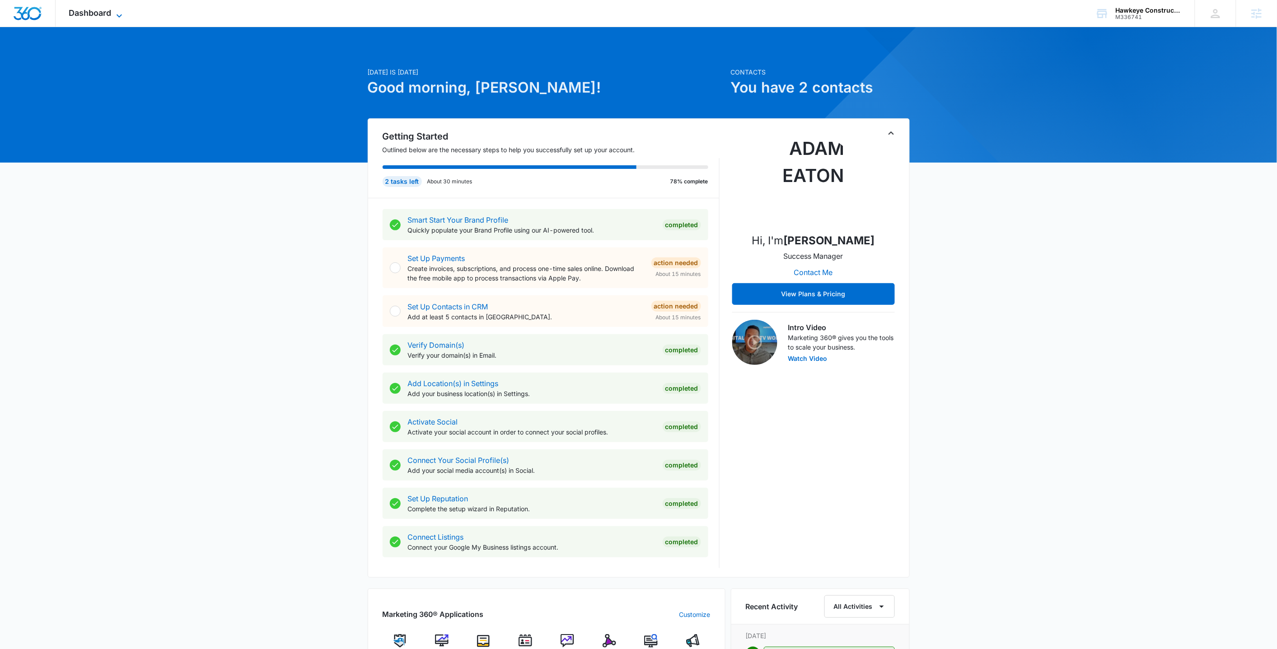
click at [117, 16] on icon at bounding box center [119, 15] width 11 height 11
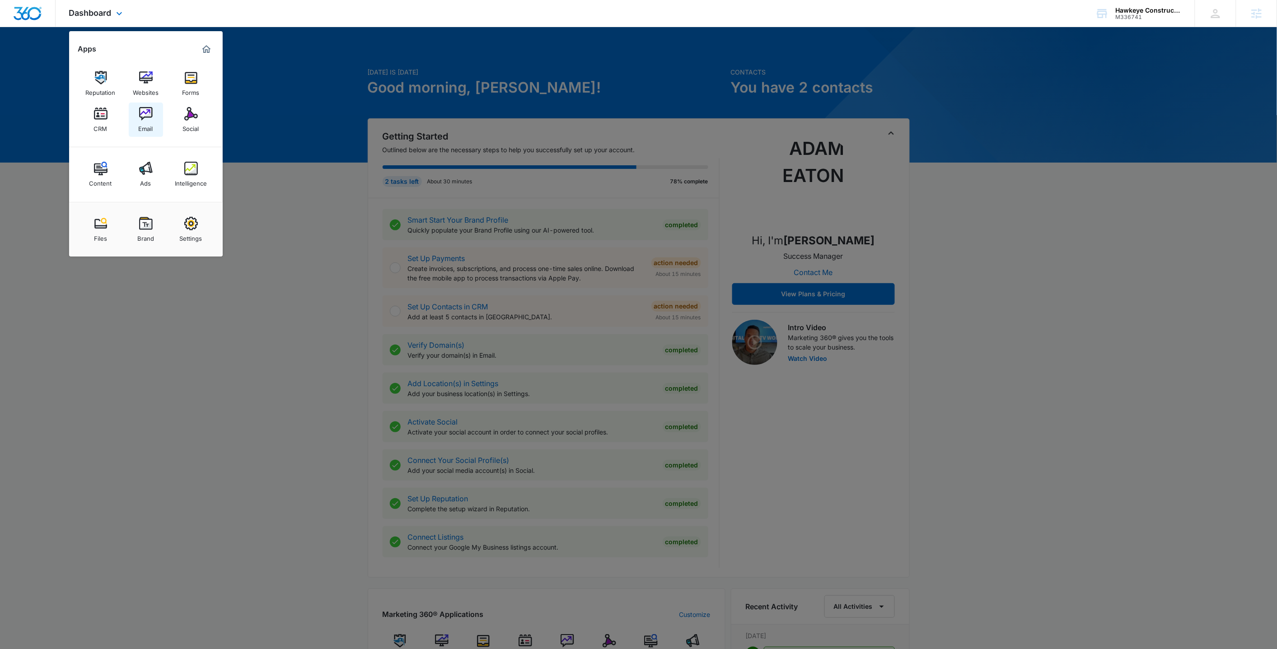
click at [147, 128] on div "Email" at bounding box center [146, 127] width 14 height 12
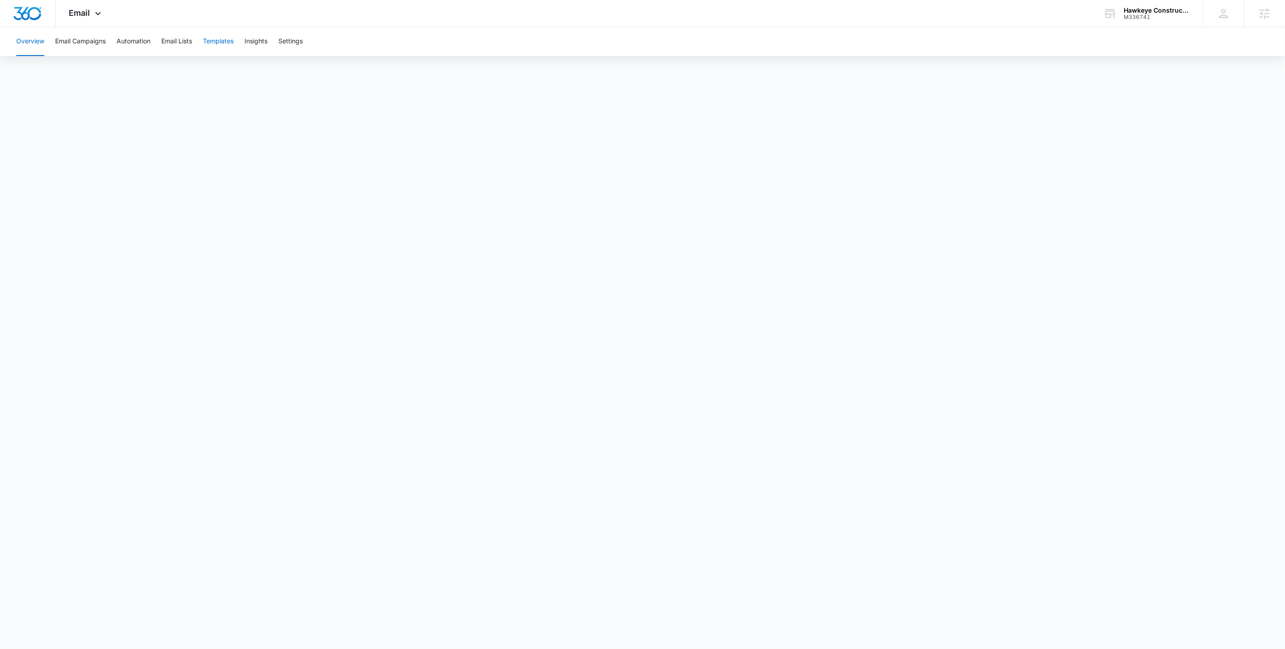
click at [222, 42] on button "Templates" at bounding box center [218, 41] width 31 height 29
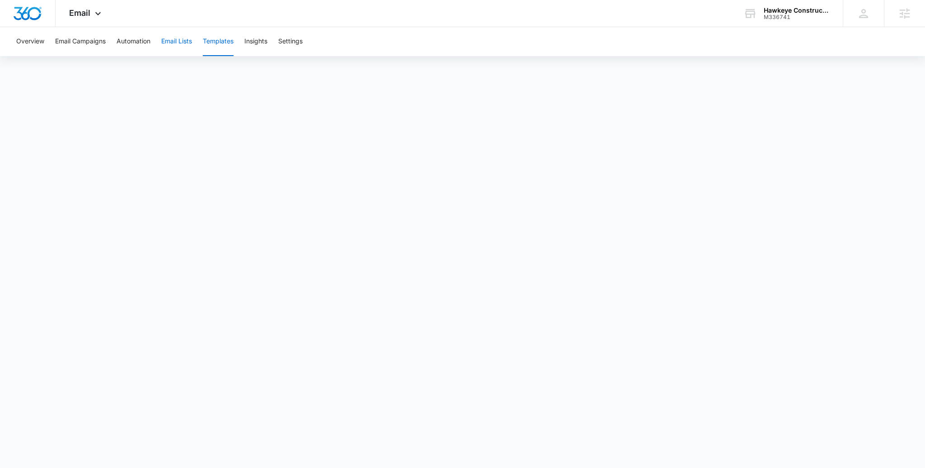
click at [184, 46] on button "Email Lists" at bounding box center [176, 41] width 31 height 29
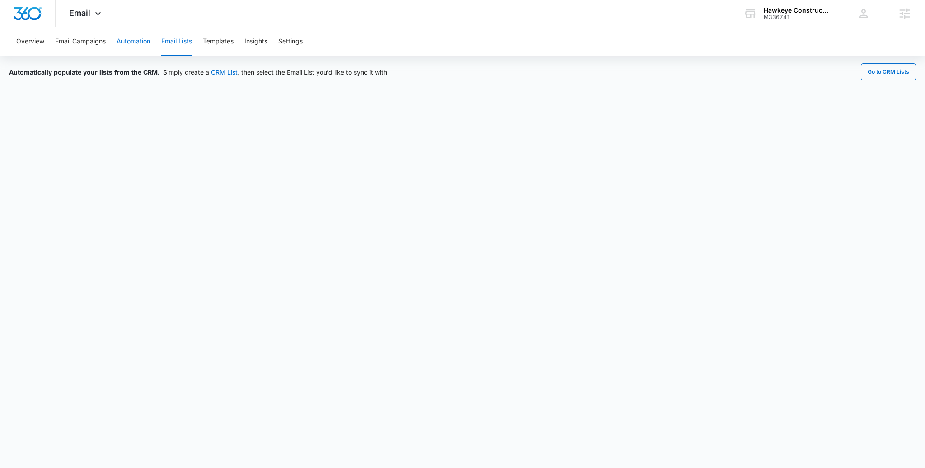
click at [145, 47] on button "Automation" at bounding box center [134, 41] width 34 height 29
click at [140, 41] on button "Automation" at bounding box center [134, 41] width 34 height 29
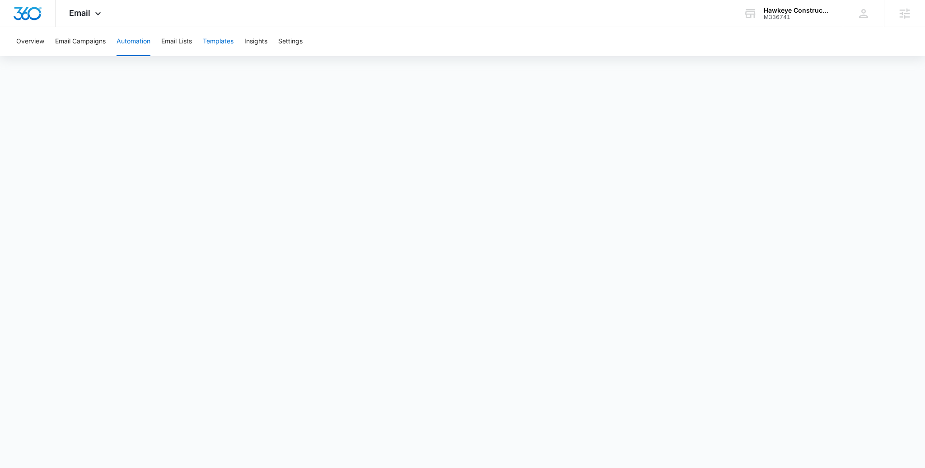
click at [218, 42] on button "Templates" at bounding box center [218, 41] width 31 height 29
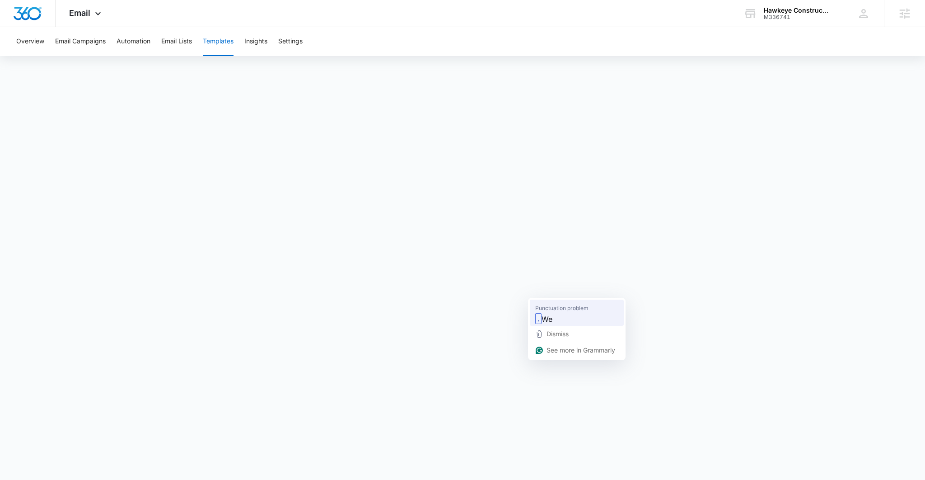
click at [545, 316] on span "We" at bounding box center [547, 318] width 11 height 11
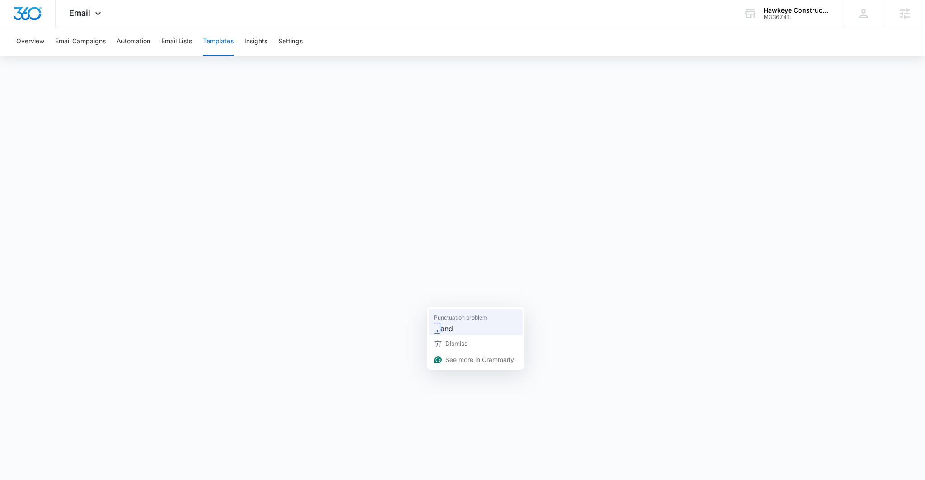
click at [452, 319] on span "Punctuation problem" at bounding box center [460, 317] width 53 height 9
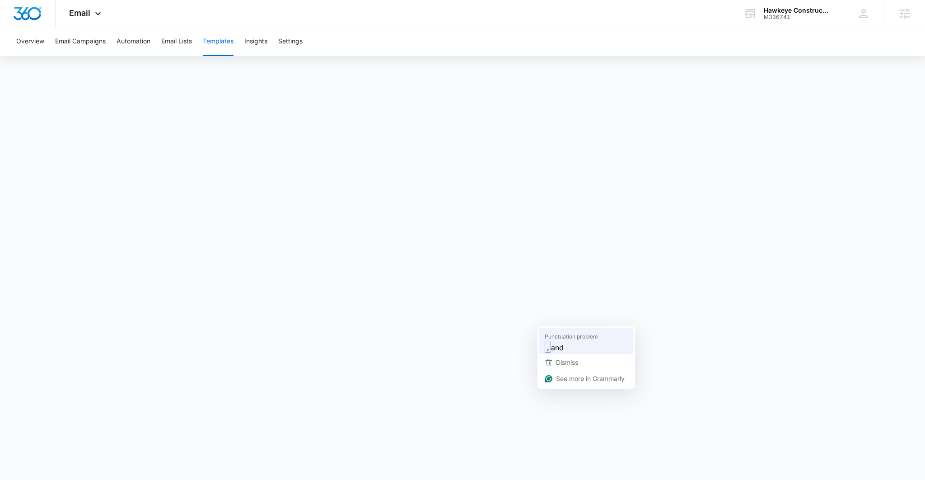
click at [555, 340] on div ", and" at bounding box center [586, 347] width 87 height 14
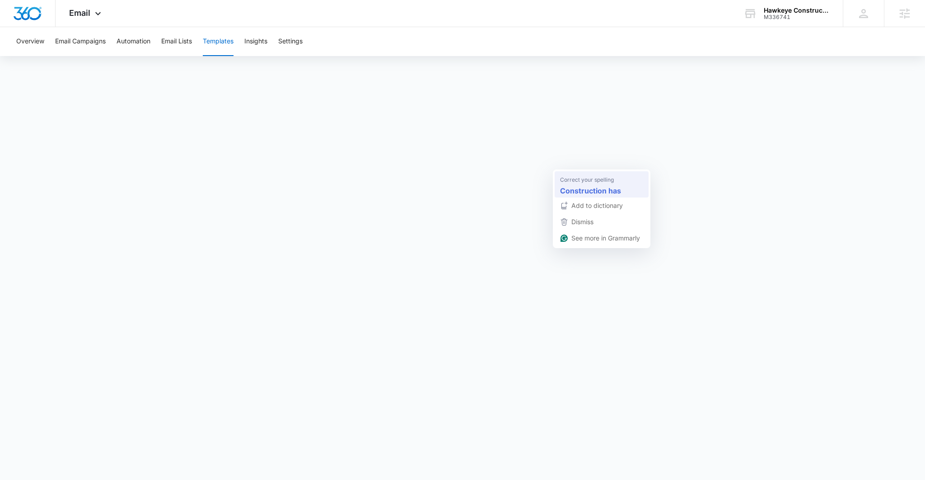
click at [603, 182] on span "Correct your spelling" at bounding box center [587, 179] width 54 height 9
click at [148, 50] on button "Automation" at bounding box center [134, 41] width 34 height 29
click at [137, 44] on button "Automation" at bounding box center [134, 41] width 34 height 29
click at [216, 40] on button "Templates" at bounding box center [218, 41] width 31 height 29
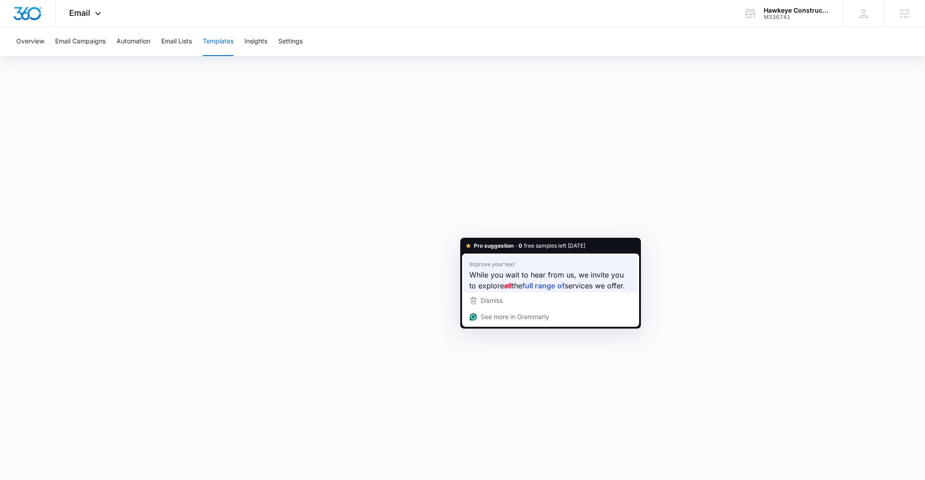
click at [479, 260] on span "Improve your text" at bounding box center [492, 263] width 46 height 9
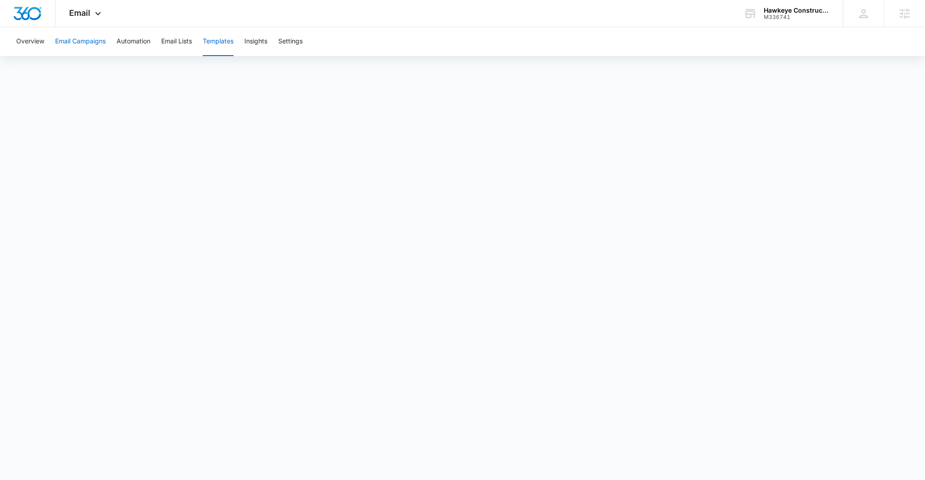
click at [79, 45] on button "Email Campaigns" at bounding box center [80, 41] width 51 height 29
click at [217, 42] on button "Templates" at bounding box center [218, 41] width 31 height 29
click at [132, 45] on button "Automation" at bounding box center [134, 41] width 34 height 29
click at [215, 43] on button "Templates" at bounding box center [218, 41] width 31 height 29
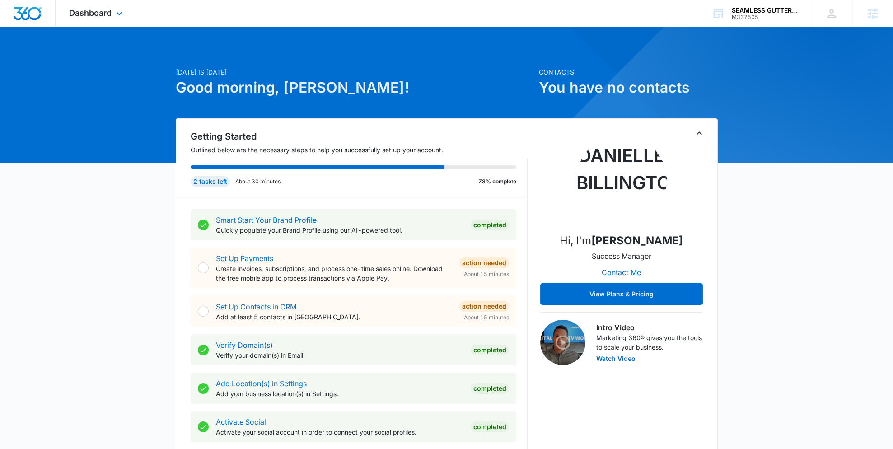
click at [112, 12] on div "Dashboard Apps Reputation Forms CRM Email Social Content Ads Intelligence Files…" at bounding box center [97, 13] width 83 height 27
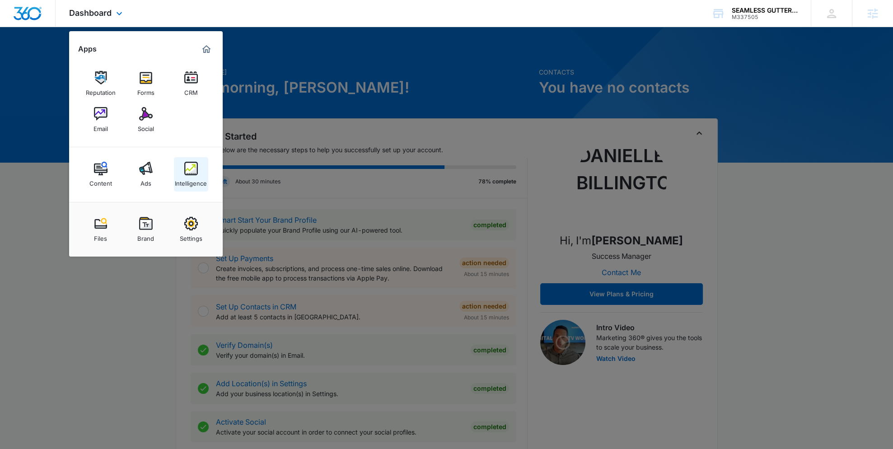
click at [192, 162] on img at bounding box center [191, 169] width 14 height 14
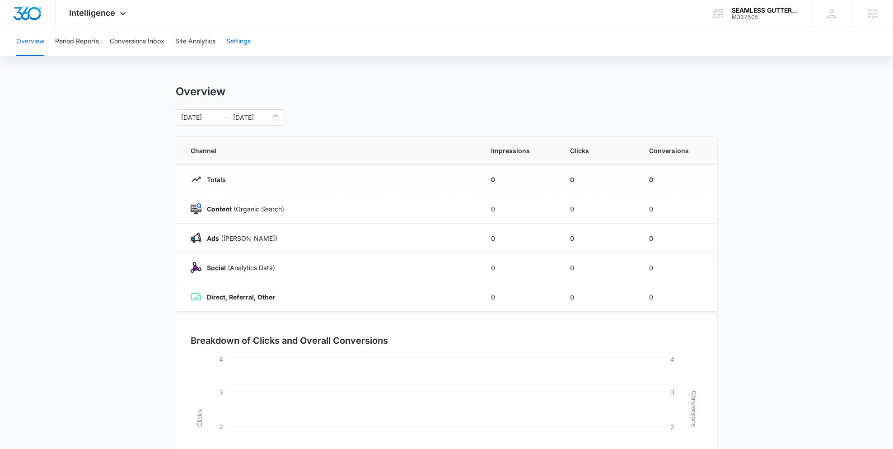
click at [246, 43] on button "Settings" at bounding box center [238, 41] width 24 height 29
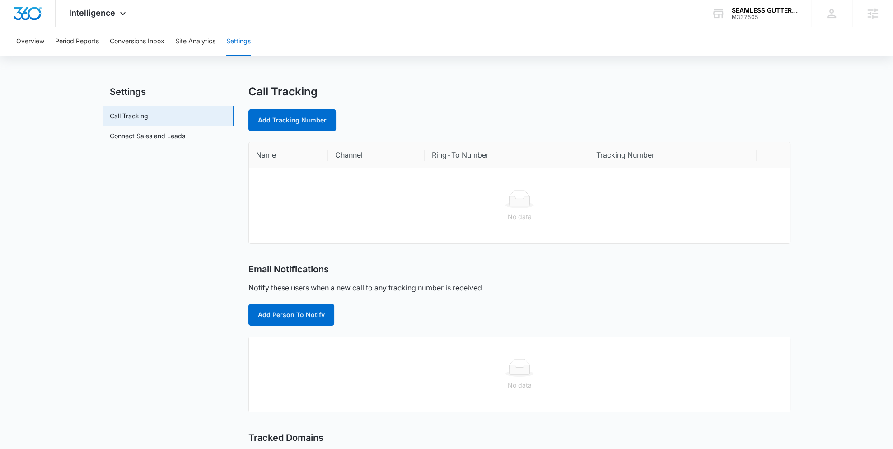
click at [302, 114] on link "Add Tracking Number" at bounding box center [292, 120] width 88 height 22
select select "by_area_code"
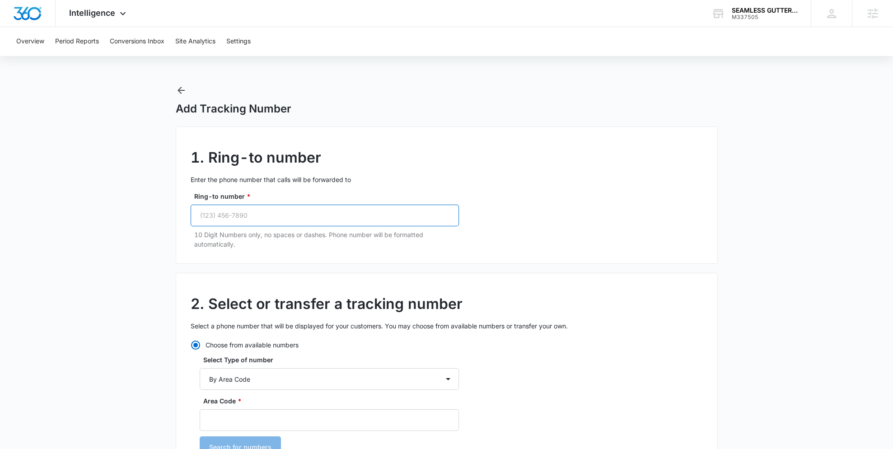
click at [239, 205] on input "Ring-to number *" at bounding box center [325, 216] width 268 height 22
paste input "(515) 554-0994"
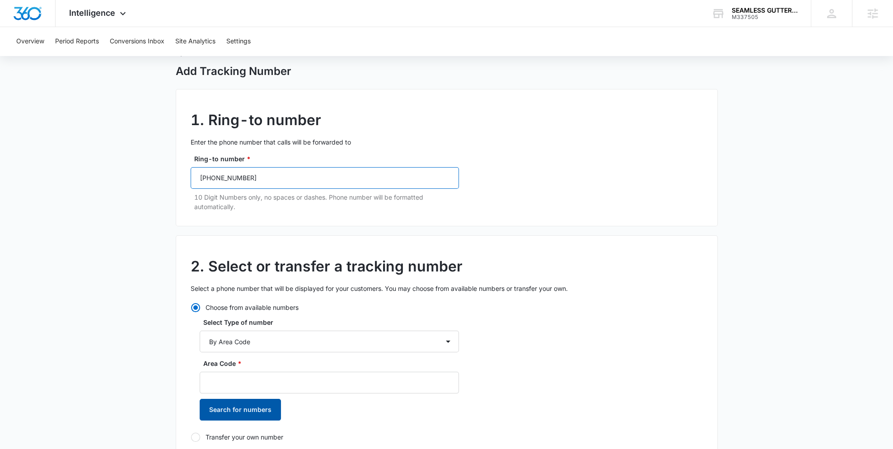
scroll to position [152, 0]
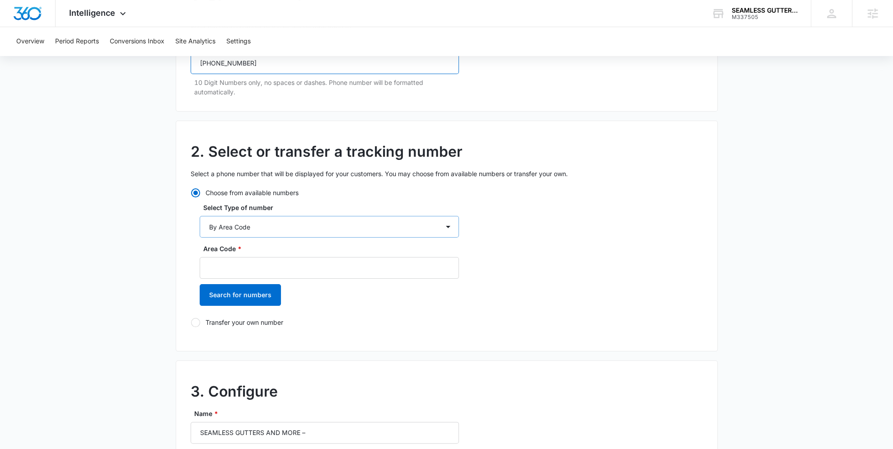
type input "(515) 554-0994"
click at [218, 228] on select "By City & State By State Only By Zip Code By Area Code Toll Free Numbers" at bounding box center [329, 227] width 259 height 22
click at [200, 216] on select "By City & State By State Only By Zip Code By Area Code Toll Free Numbers" at bounding box center [329, 227] width 259 height 22
click at [229, 266] on input "Area Code *" at bounding box center [329, 268] width 259 height 22
paste input "515-554-0994"
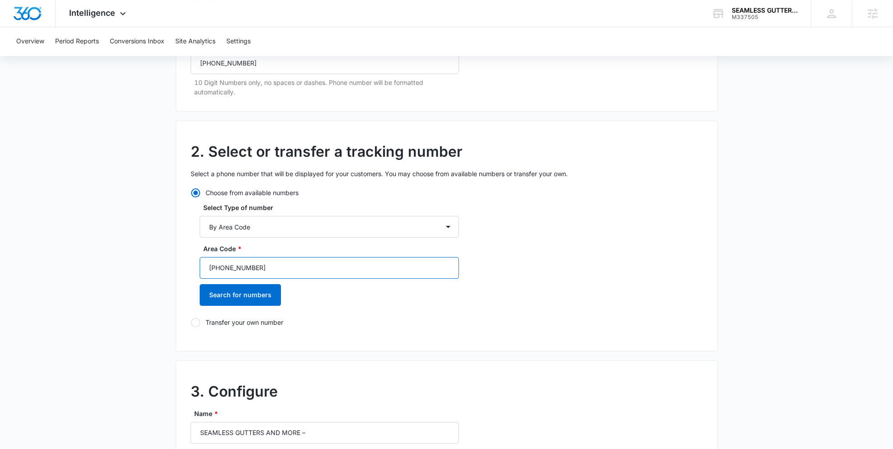
drag, startPoint x: 259, startPoint y: 269, endPoint x: 219, endPoint y: 271, distance: 39.8
click at [219, 271] on input "515-554-0994" at bounding box center [329, 268] width 259 height 22
type input "515"
click at [226, 296] on button "Search for numbers" at bounding box center [240, 295] width 81 height 22
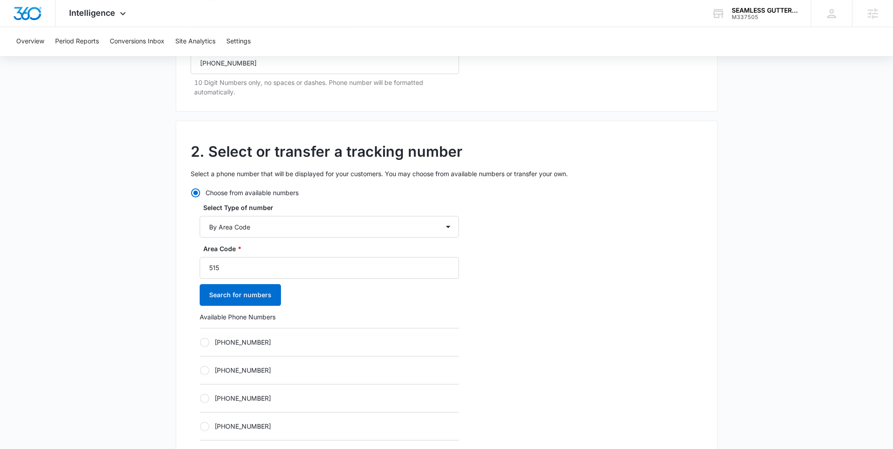
click at [216, 368] on label "+15152074285" at bounding box center [329, 370] width 259 height 9
click at [200, 370] on input "+15152074285" at bounding box center [200, 370] width 0 height 0
radio input "true"
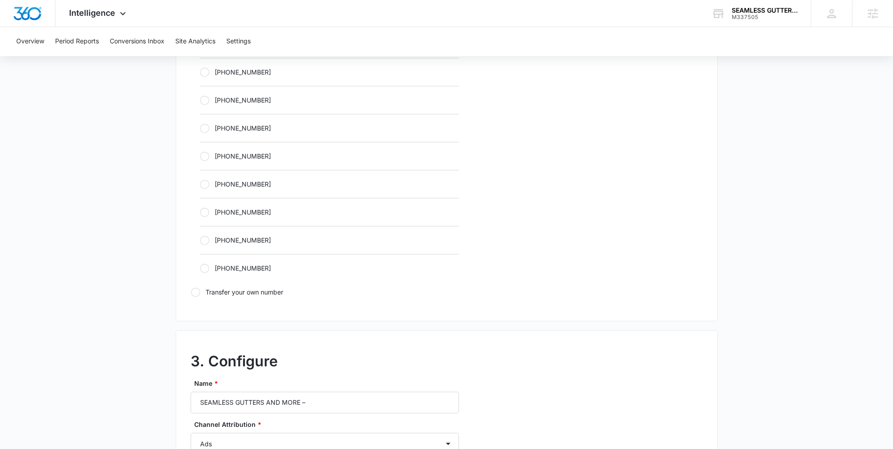
scroll to position [597, 0]
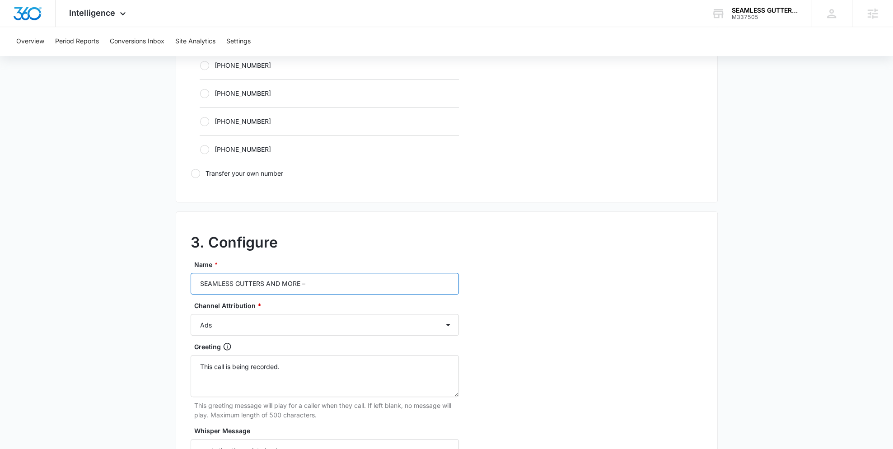
click at [338, 278] on input "SEAMLESS GUTTERS AND MORE –" at bounding box center [325, 284] width 268 height 22
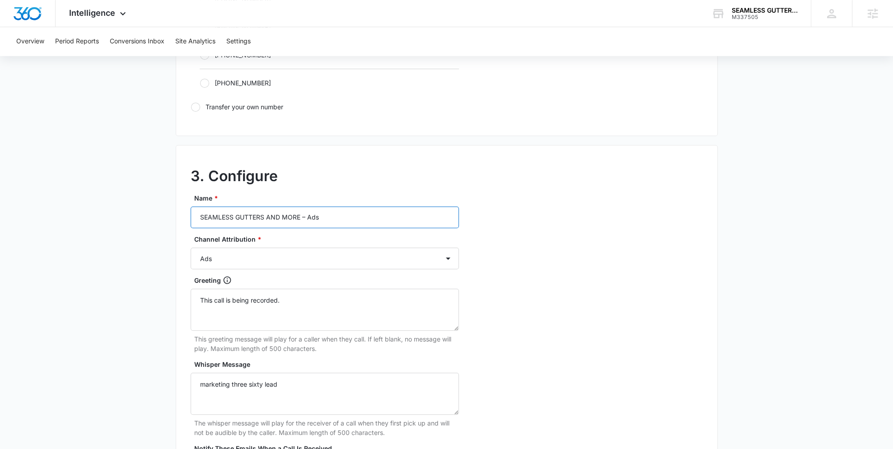
scroll to position [806, 0]
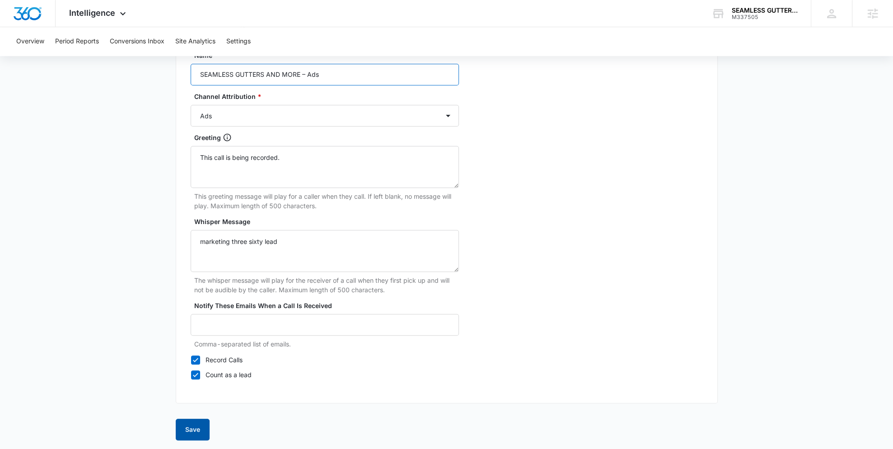
type input "SEAMLESS GUTTERS AND MORE – Ads"
click at [188, 426] on button "Save" at bounding box center [193, 430] width 34 height 22
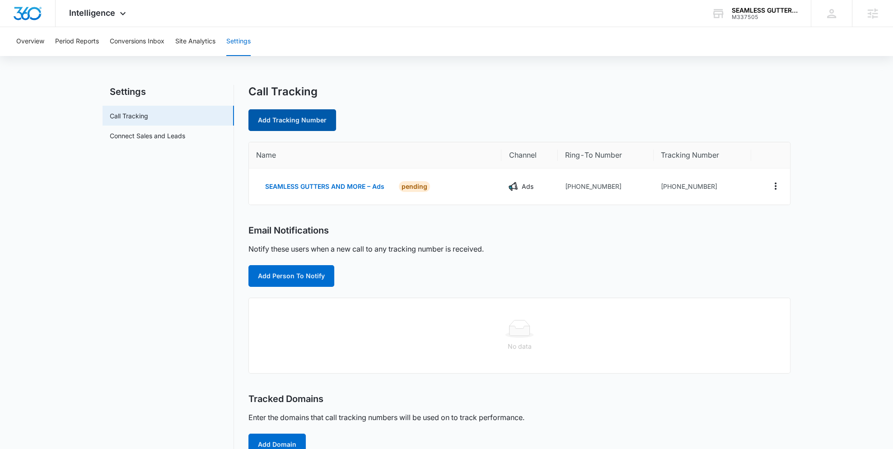
click at [282, 115] on link "Add Tracking Number" at bounding box center [292, 120] width 88 height 22
select select "by_area_code"
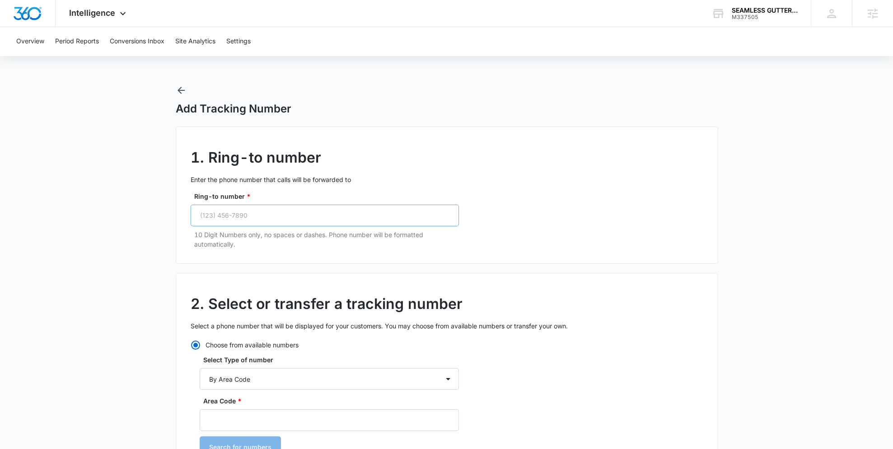
click at [228, 230] on p "10 Digit Numbers only, no spaces or dashes. Phone number will be formatted auto…" at bounding box center [326, 239] width 265 height 19
click at [231, 219] on input "Ring-to number *" at bounding box center [325, 216] width 268 height 22
paste input "[PHONE_NUMBER]"
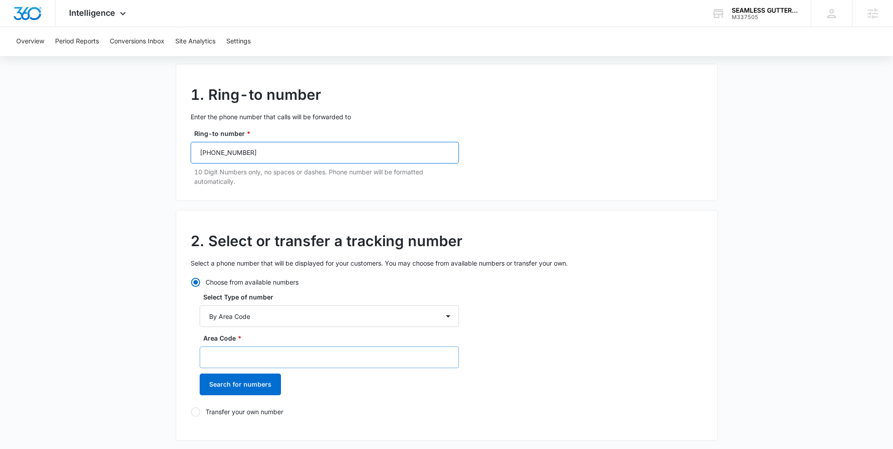
scroll to position [66, 0]
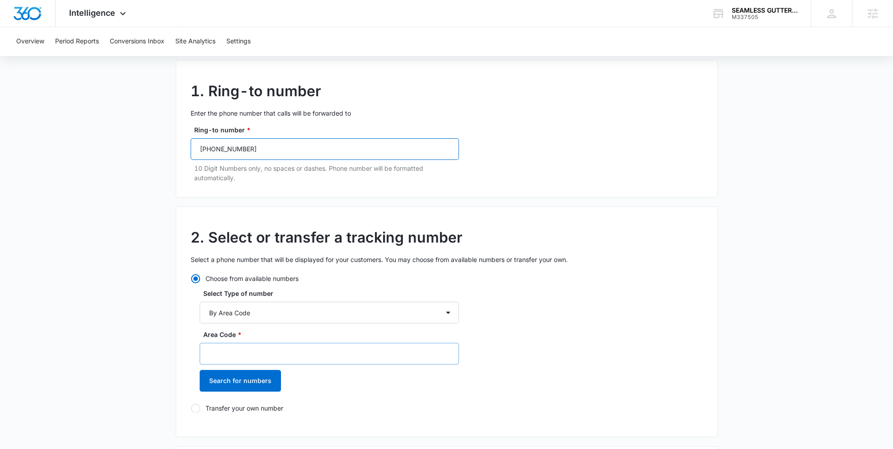
type input "[PHONE_NUMBER]"
click at [236, 345] on input "Area Code *" at bounding box center [329, 354] width 259 height 22
paste input "515-554-0994"
drag, startPoint x: 256, startPoint y: 352, endPoint x: 217, endPoint y: 357, distance: 38.7
click at [217, 357] on input "515-554-0994" at bounding box center [329, 354] width 259 height 22
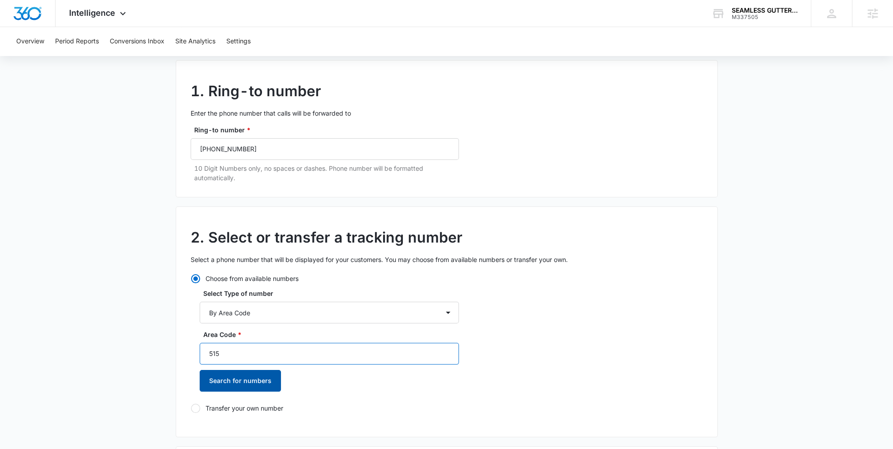
type input "515"
click at [224, 375] on button "Search for numbers" at bounding box center [240, 381] width 81 height 22
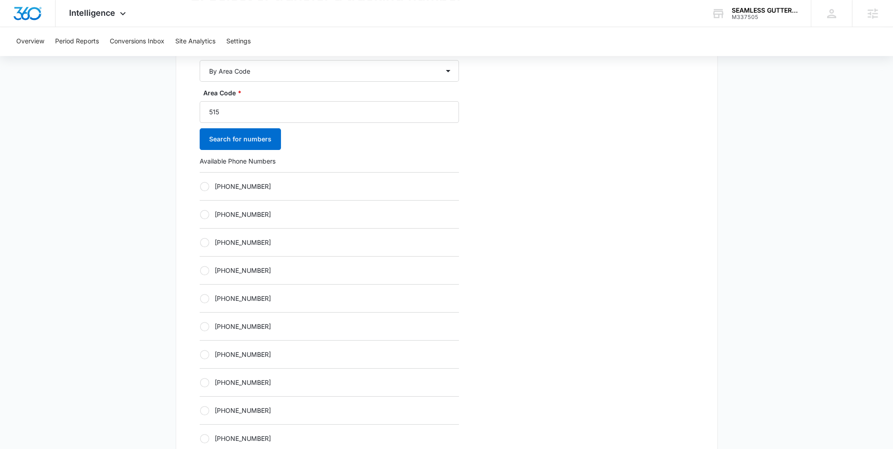
click at [219, 378] on label "+15152126265" at bounding box center [329, 382] width 259 height 9
click at [200, 382] on input "+15152126265" at bounding box center [200, 382] width 0 height 0
radio input "true"
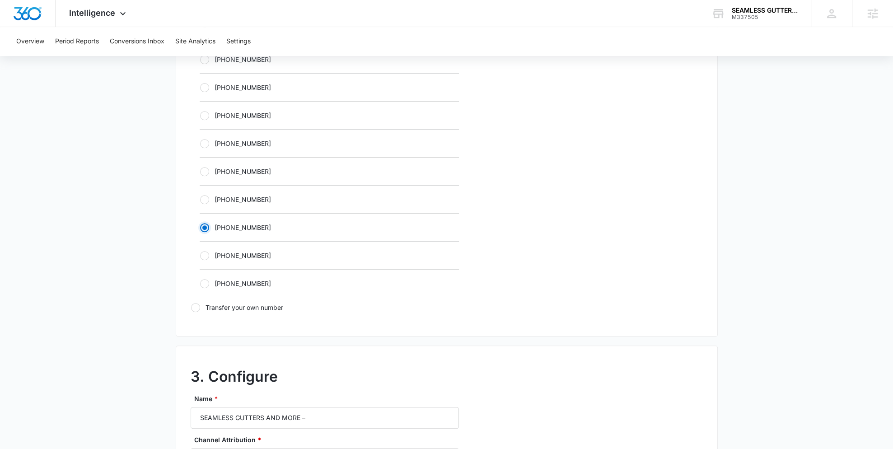
scroll to position [609, 0]
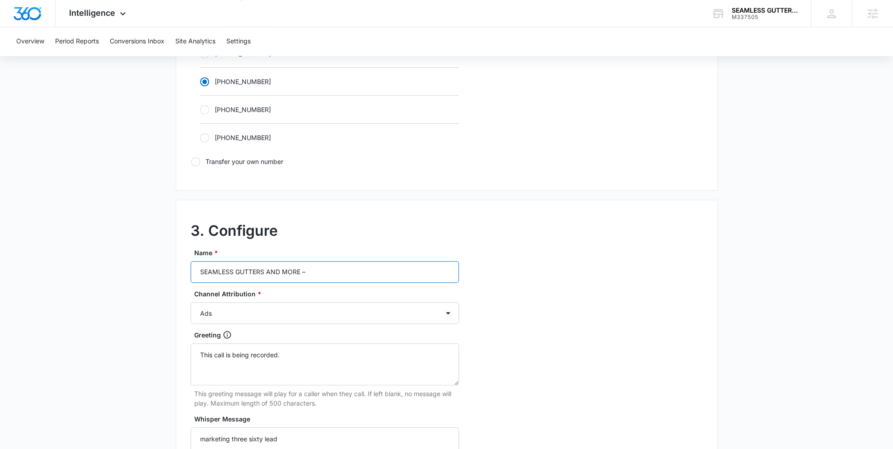
click at [329, 264] on input "SEAMLESS GUTTERS AND MORE –" at bounding box center [325, 272] width 268 height 22
type input "SEAMLESS GUTTERS AND MORE – Content"
click at [214, 313] on select "Ads Local Service Ads Content Social Other" at bounding box center [325, 313] width 268 height 22
select select "CONTENT"
click at [191, 302] on select "Ads Local Service Ads Content Social Other" at bounding box center [325, 313] width 268 height 22
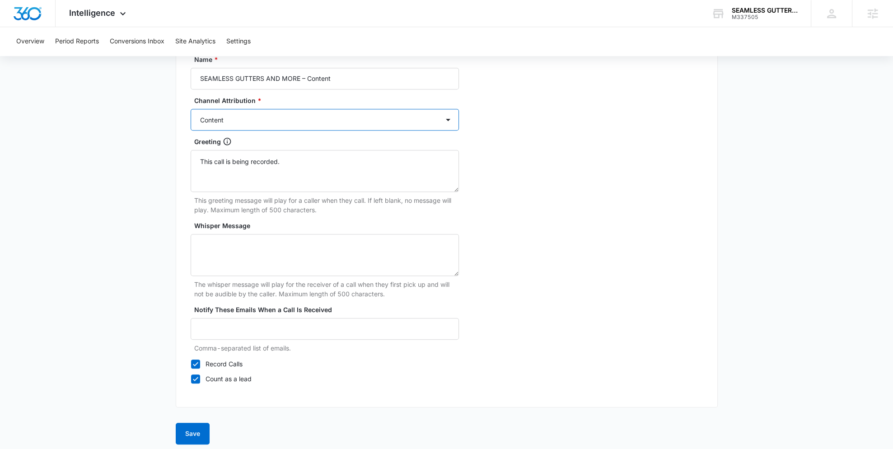
scroll to position [806, 0]
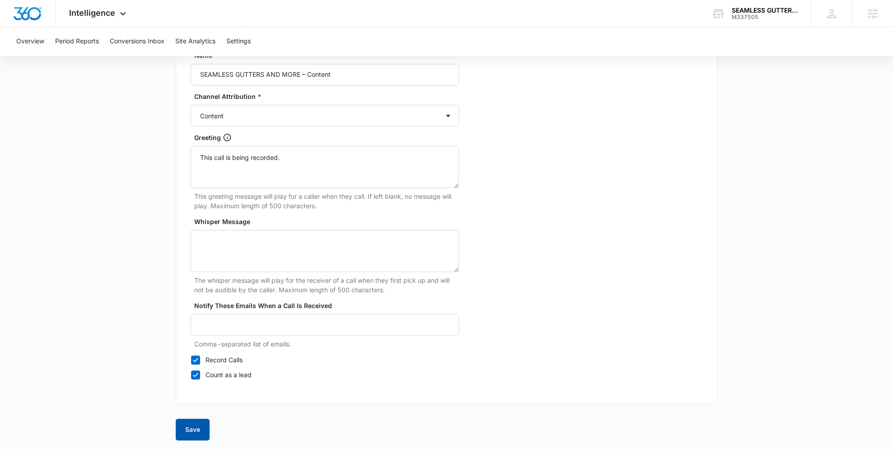
click at [186, 424] on button "Save" at bounding box center [193, 430] width 34 height 22
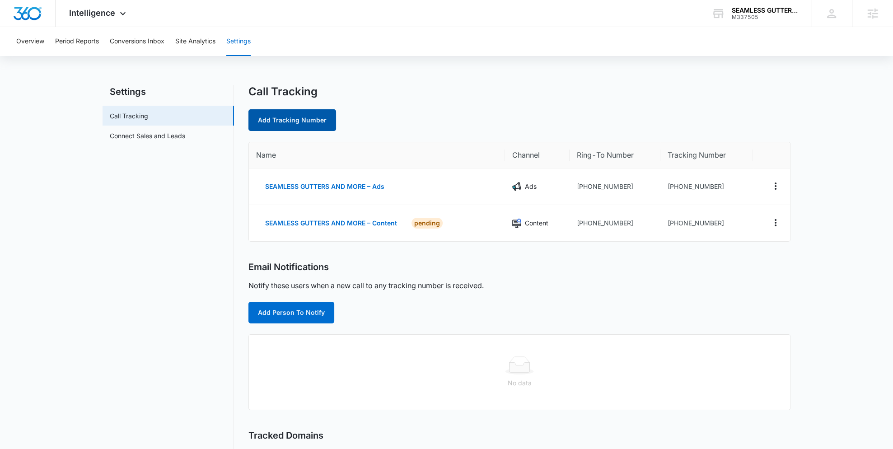
click at [295, 123] on link "Add Tracking Number" at bounding box center [292, 120] width 88 height 22
select select "by_area_code"
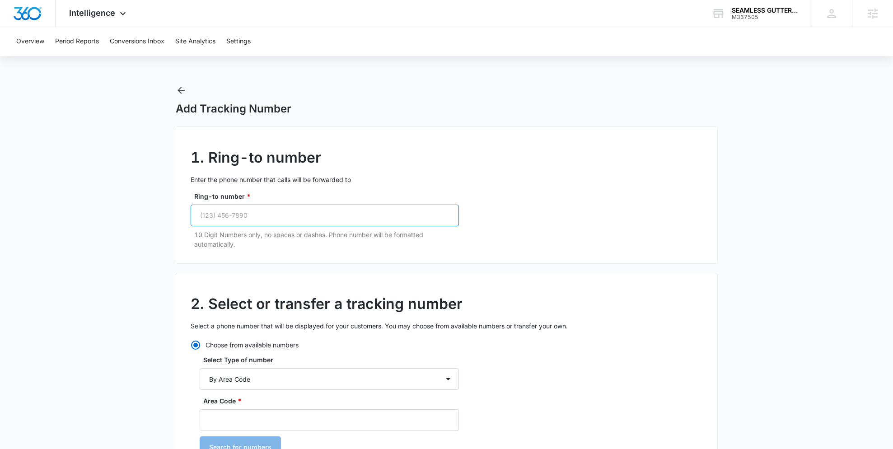
click at [271, 213] on input "Ring-to number *" at bounding box center [325, 216] width 268 height 22
paste input "(515) 554-0994"
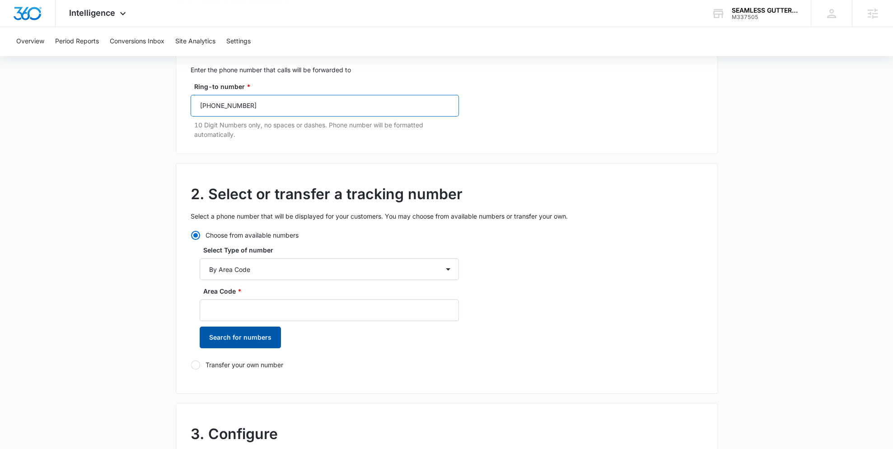
scroll to position [136, 0]
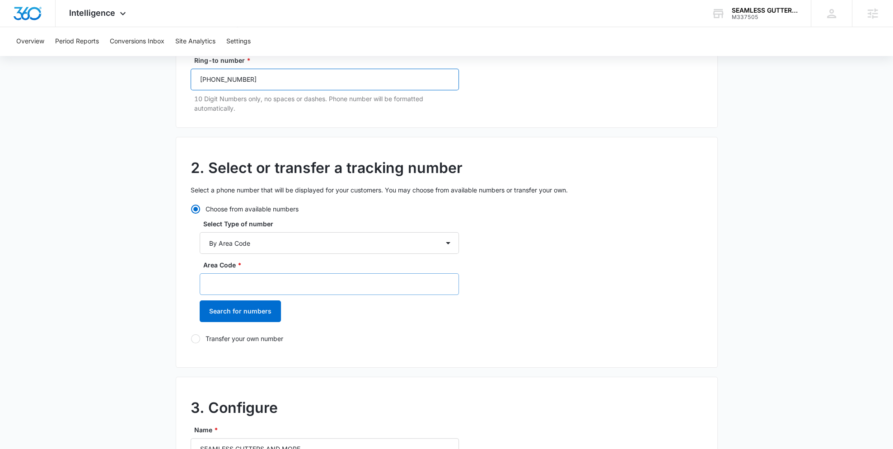
type input "(515) 554-0994"
click at [227, 281] on input "Area Code *" at bounding box center [329, 284] width 259 height 22
paste input "515-554-0994"
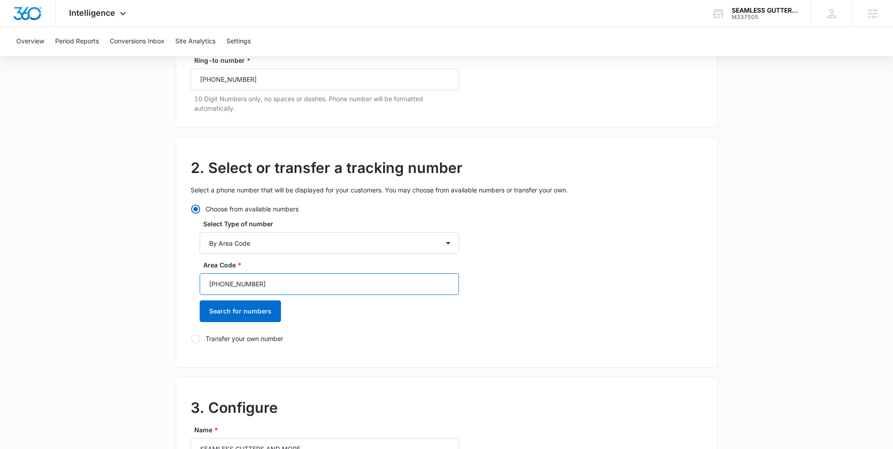
drag, startPoint x: 228, startPoint y: 285, endPoint x: 220, endPoint y: 286, distance: 8.1
click at [220, 286] on input "515-554-0994" at bounding box center [329, 284] width 259 height 22
type input "515"
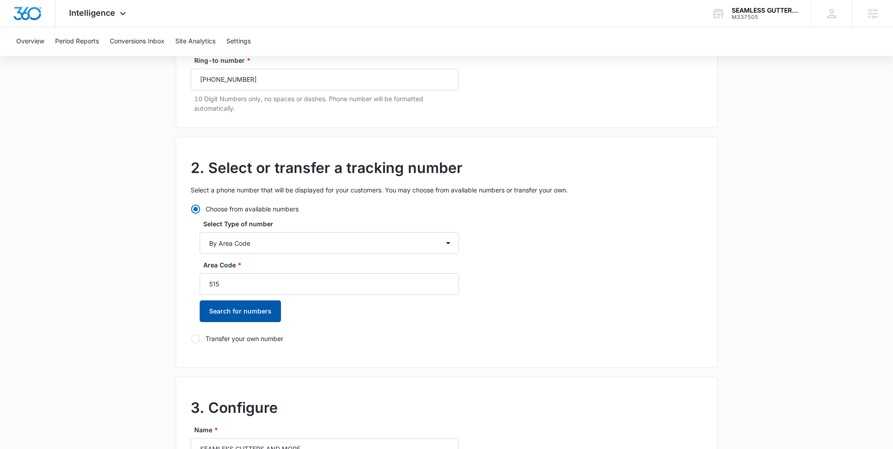
click at [229, 312] on button "Search for numbers" at bounding box center [240, 311] width 81 height 22
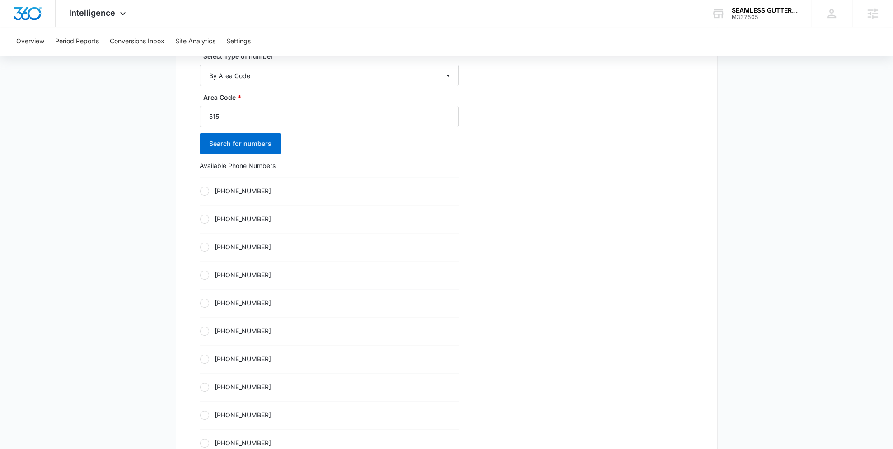
click at [211, 417] on label "+15152164997" at bounding box center [329, 414] width 259 height 9
click at [200, 415] on input "+15152164997" at bounding box center [200, 415] width 0 height 0
radio input "true"
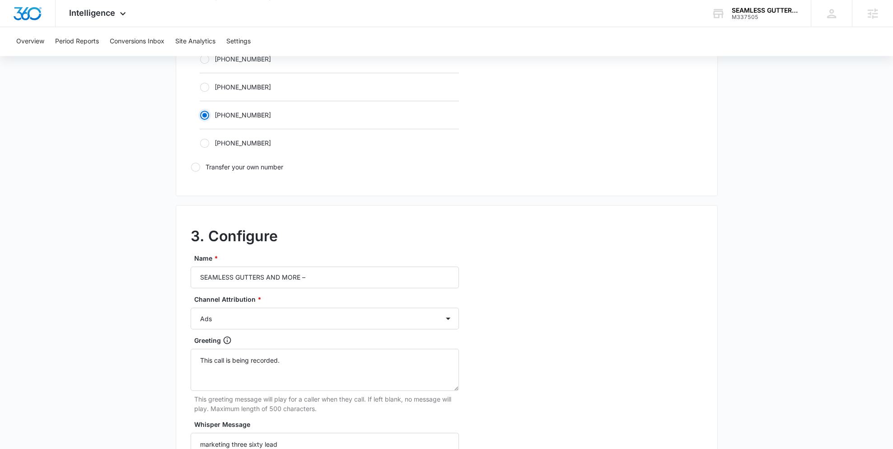
scroll to position [605, 0]
click at [356, 272] on input "SEAMLESS GUTTERS AND MORE –" at bounding box center [325, 276] width 268 height 22
type input "SEAMLESS GUTTERS AND MORE – Social"
click at [221, 314] on select "Ads Local Service Ads Content Social Other" at bounding box center [325, 317] width 268 height 22
select select "SOCIAL"
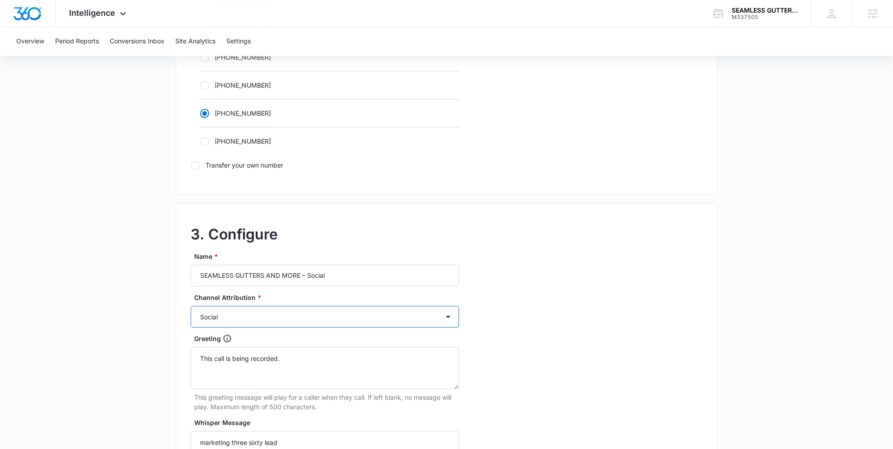
click at [191, 306] on select "Ads Local Service Ads Content Social Other" at bounding box center [325, 317] width 268 height 22
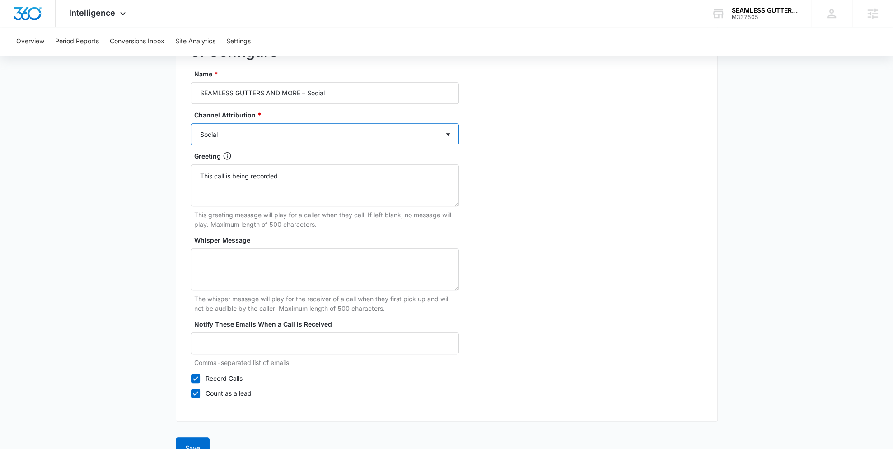
scroll to position [806, 0]
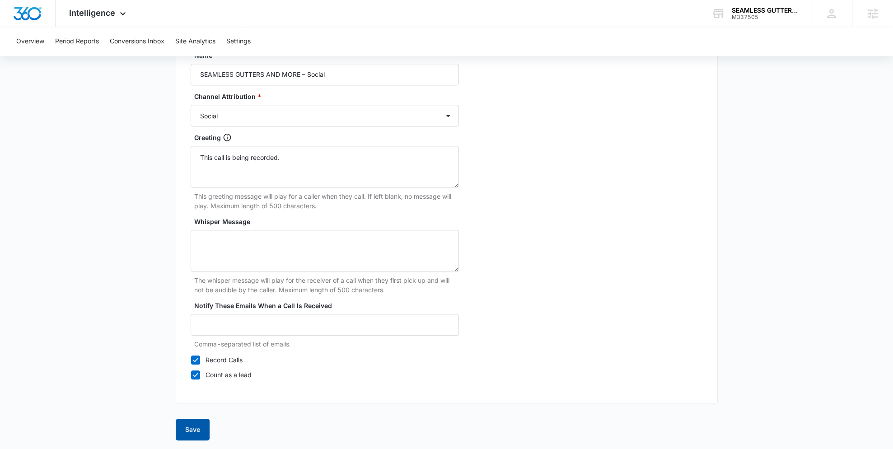
click at [193, 429] on button "Save" at bounding box center [193, 430] width 34 height 22
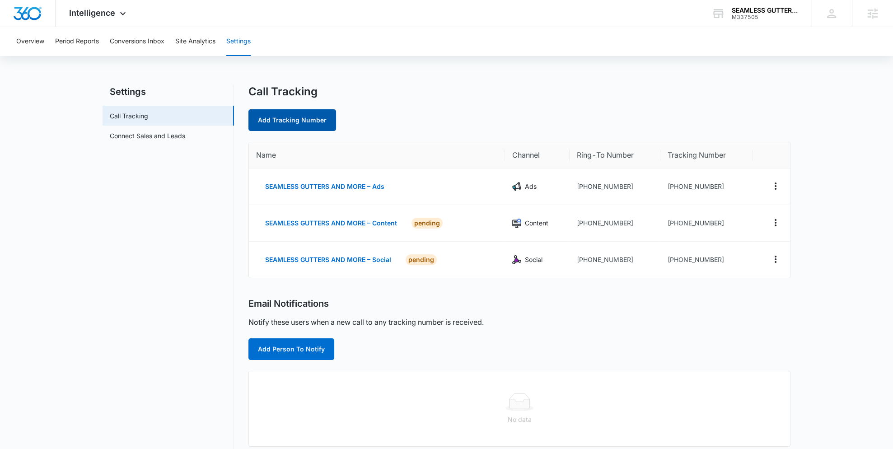
click at [316, 121] on link "Add Tracking Number" at bounding box center [292, 120] width 88 height 22
select select "by_area_code"
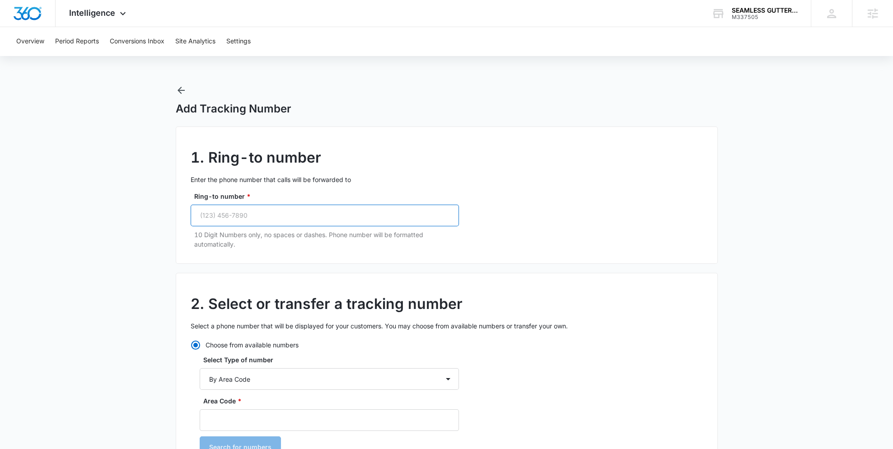
drag, startPoint x: 276, startPoint y: 217, endPoint x: 275, endPoint y: 210, distance: 7.4
click at [276, 217] on input "Ring-to number *" at bounding box center [325, 216] width 268 height 22
paste input "(515) 554-0994"
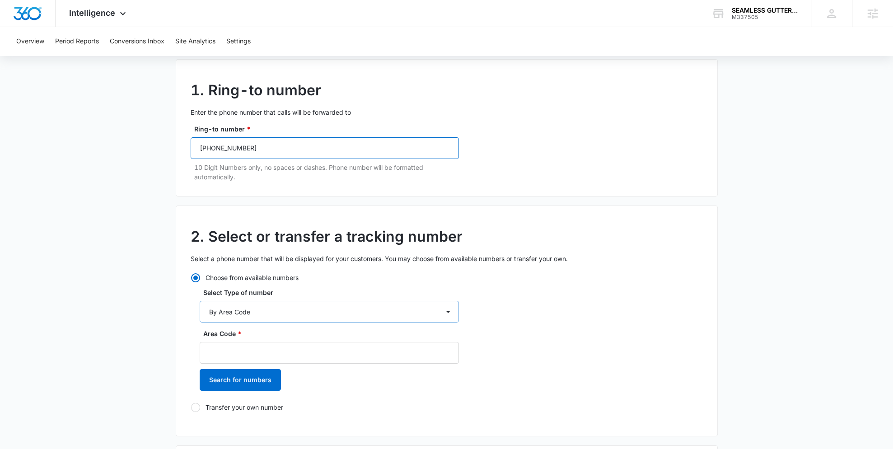
scroll to position [70, 0]
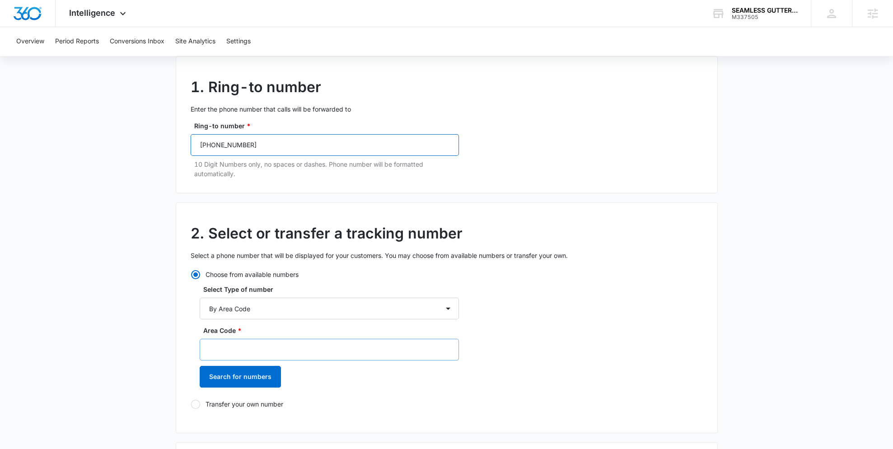
type input "(515) 554-0994"
click at [225, 340] on input "Area Code *" at bounding box center [329, 350] width 259 height 22
paste input "515-554-0994"
click at [218, 353] on input "515-554-0994" at bounding box center [329, 350] width 259 height 22
type input "515"
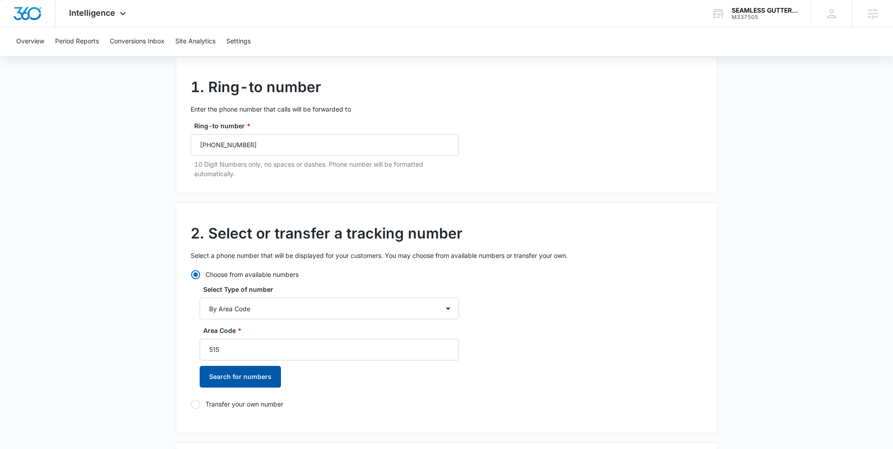
click at [230, 376] on button "Search for numbers" at bounding box center [240, 377] width 81 height 22
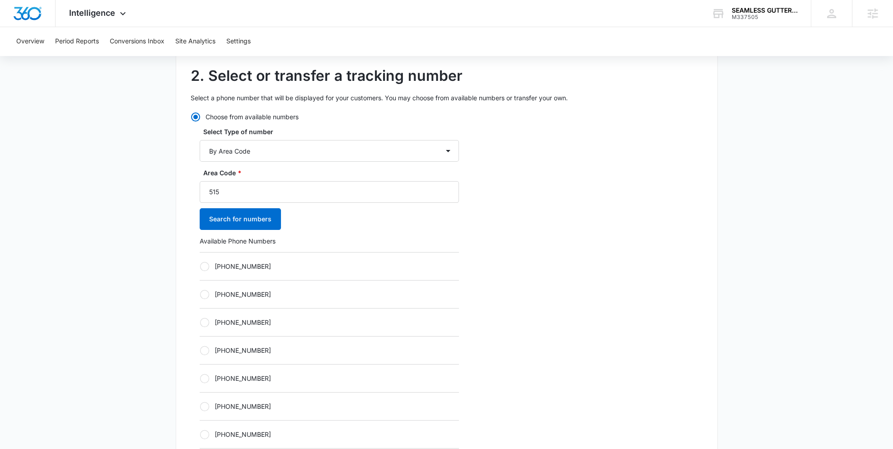
scroll to position [229, 0]
click at [204, 348] on div at bounding box center [204, 350] width 9 height 9
click at [200, 350] on input "+15152077764" at bounding box center [200, 350] width 0 height 0
radio input "true"
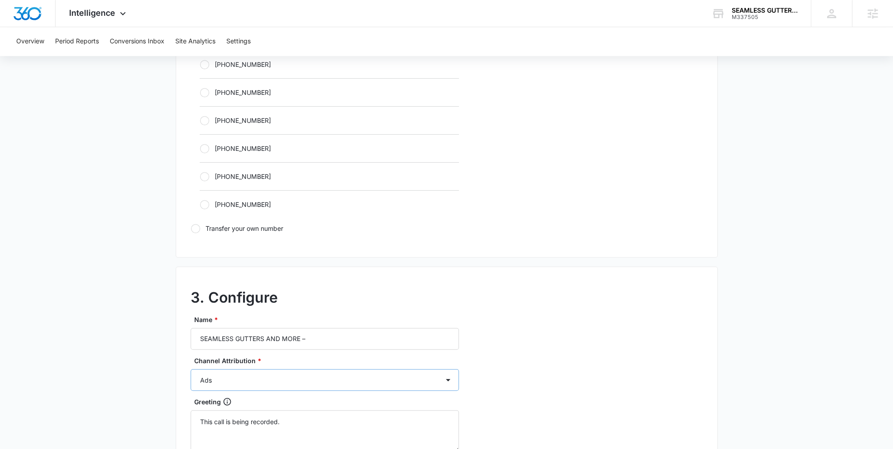
scroll to position [554, 0]
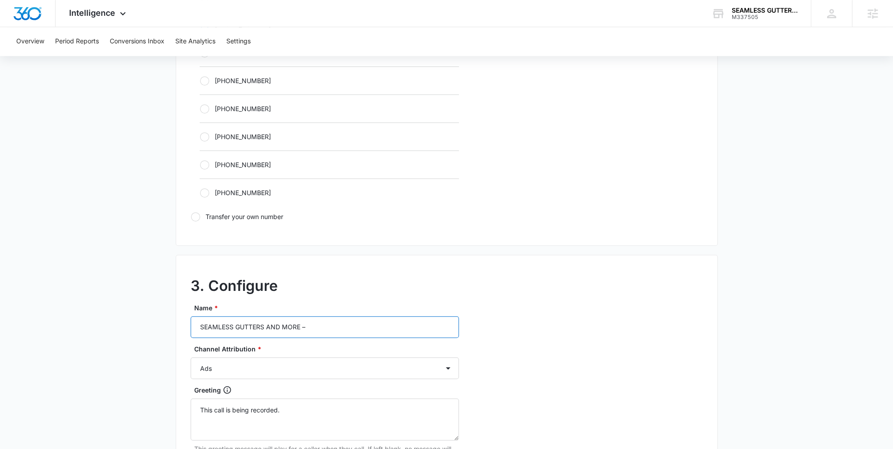
click at [352, 326] on input "SEAMLESS GUTTERS AND MORE –" at bounding box center [325, 327] width 268 height 22
type input "SEAMLESS GUTTERS AND MORE – Other"
click at [223, 366] on select "Ads Local Service Ads Content Social Other" at bounding box center [325, 368] width 268 height 22
select select "SOCIAL"
click at [191, 357] on select "Ads Local Service Ads Content Social Other" at bounding box center [325, 368] width 268 height 22
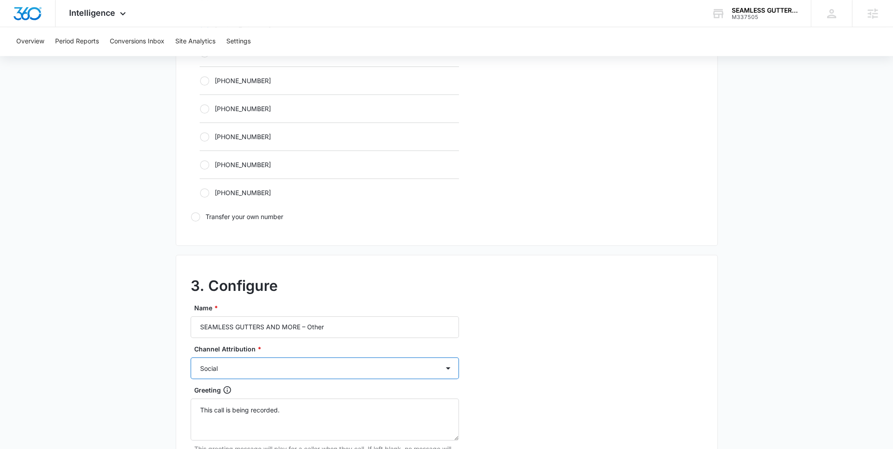
click at [209, 371] on select "Ads Local Service Ads Content Social Other" at bounding box center [325, 368] width 268 height 22
select select "OTHER"
click at [191, 357] on select "Ads Local Service Ads Content Social Other" at bounding box center [325, 368] width 268 height 22
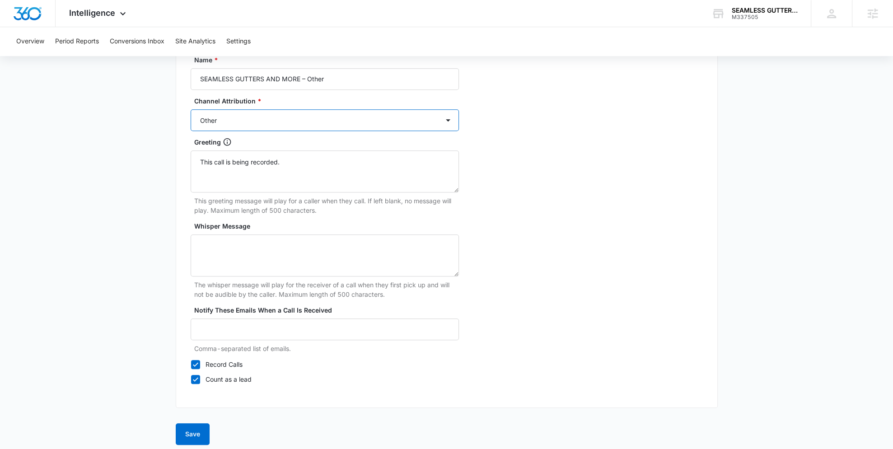
scroll to position [806, 0]
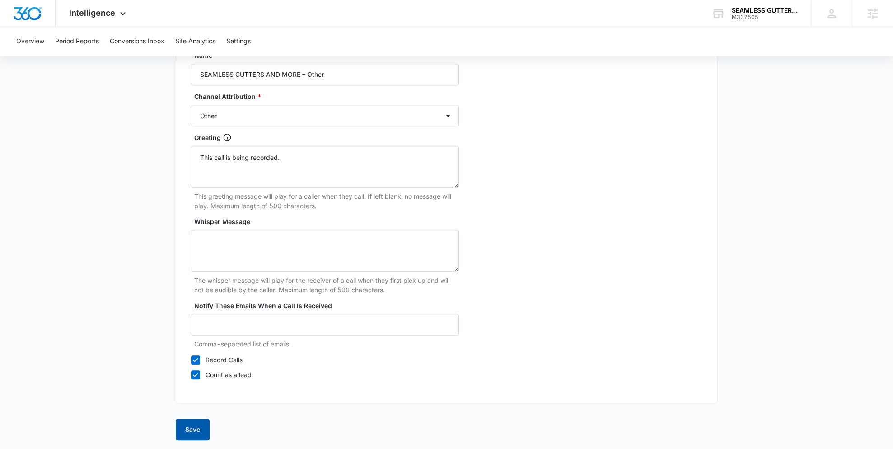
click at [191, 424] on button "Save" at bounding box center [193, 430] width 34 height 22
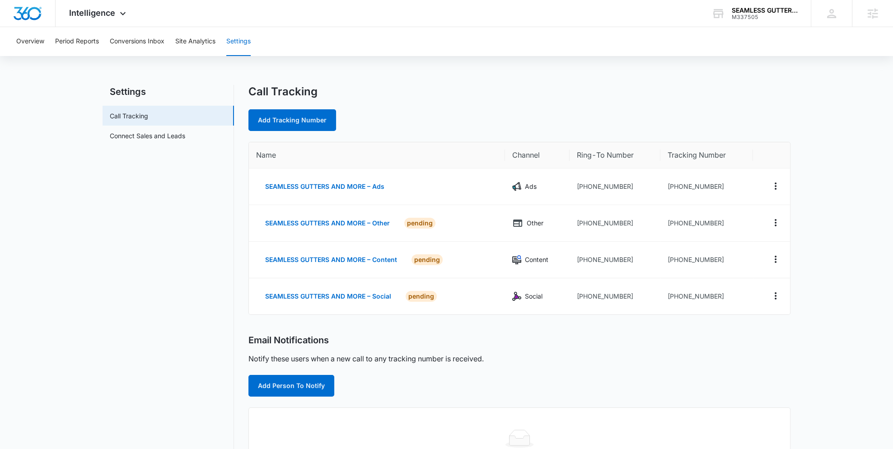
scroll to position [212, 0]
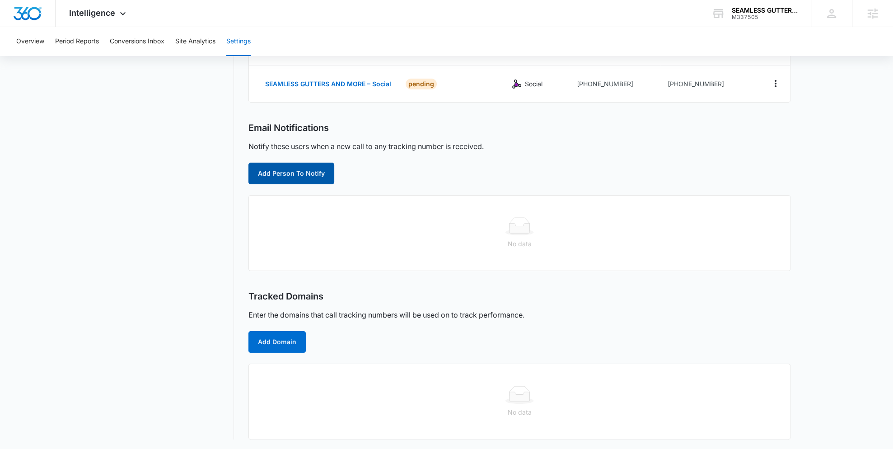
click at [294, 174] on button "Add Person To Notify" at bounding box center [291, 174] width 86 height 22
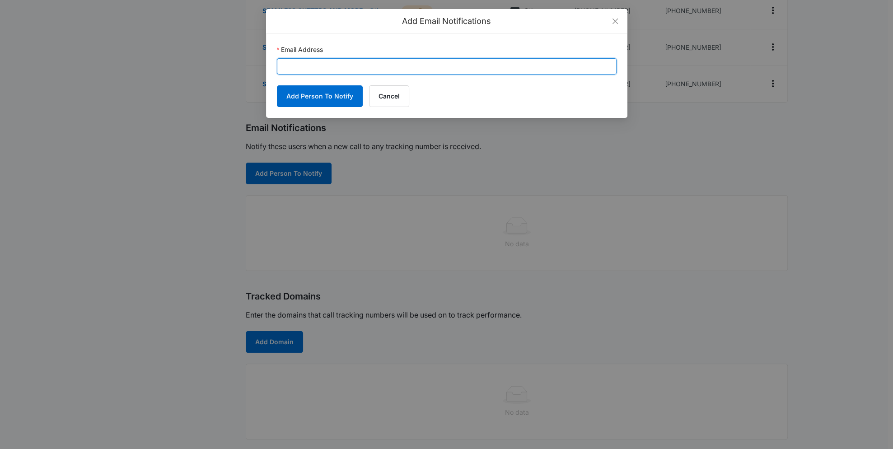
click at [333, 65] on input "Email Address" at bounding box center [447, 66] width 340 height 16
paste input "lsthomas46@live.com"
type input "lsthomas46@live.com"
click at [301, 103] on button "Add Person To Notify" at bounding box center [320, 96] width 86 height 22
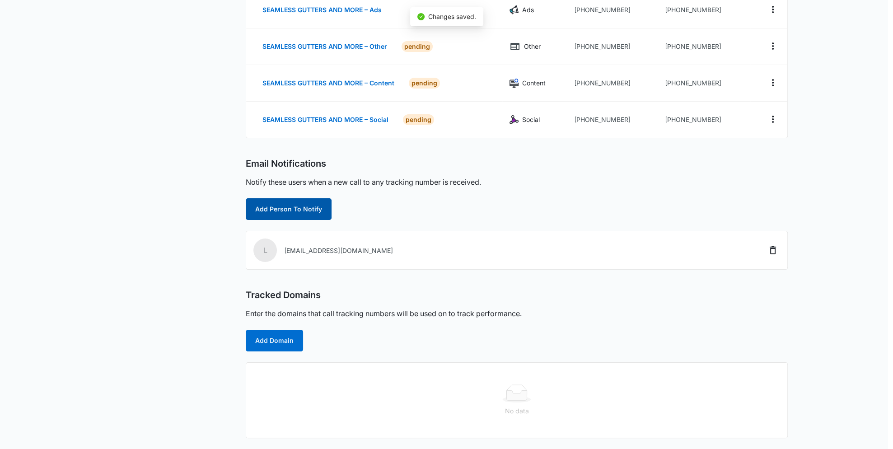
scroll to position [175, 0]
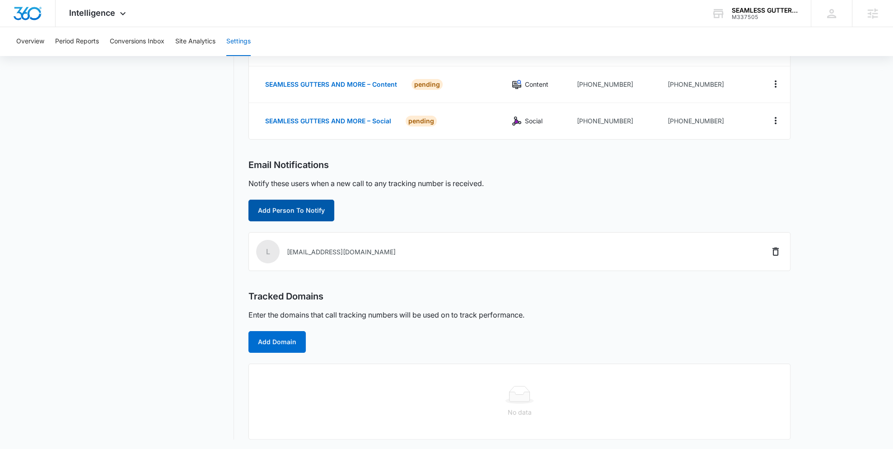
click at [289, 217] on button "Add Person To Notify" at bounding box center [291, 211] width 86 height 22
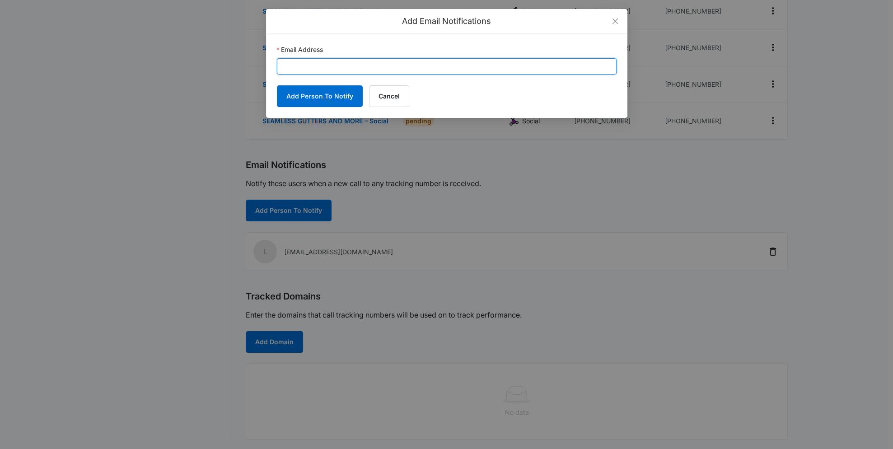
click at [313, 72] on input "Email Address" at bounding box center [447, 66] width 340 height 16
paste input "danielle.billington@madwire.com"
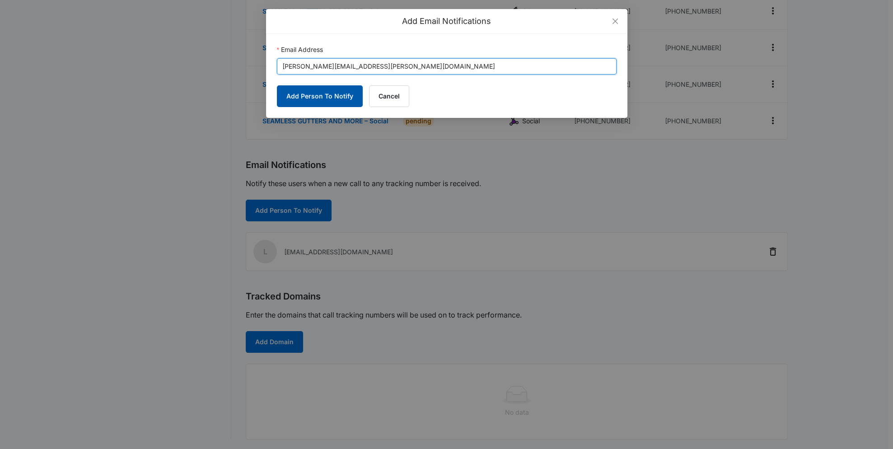
type input "danielle.billington@madwire.com"
click at [317, 93] on button "Add Person To Notify" at bounding box center [320, 96] width 86 height 22
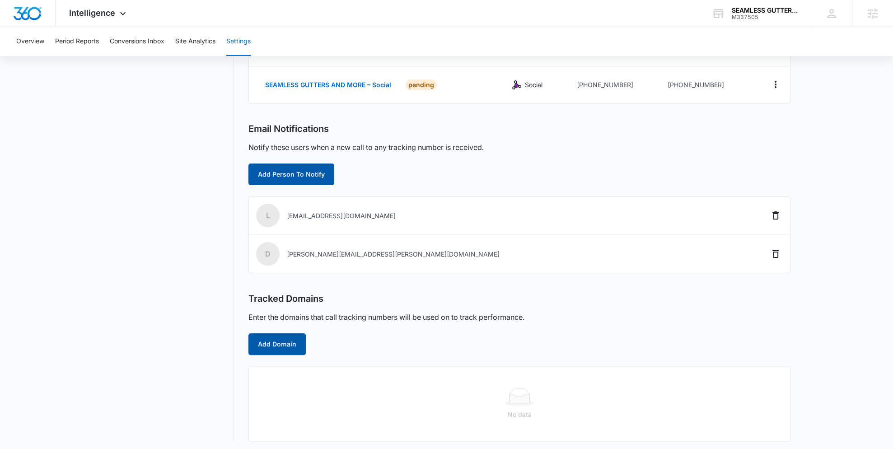
scroll to position [214, 0]
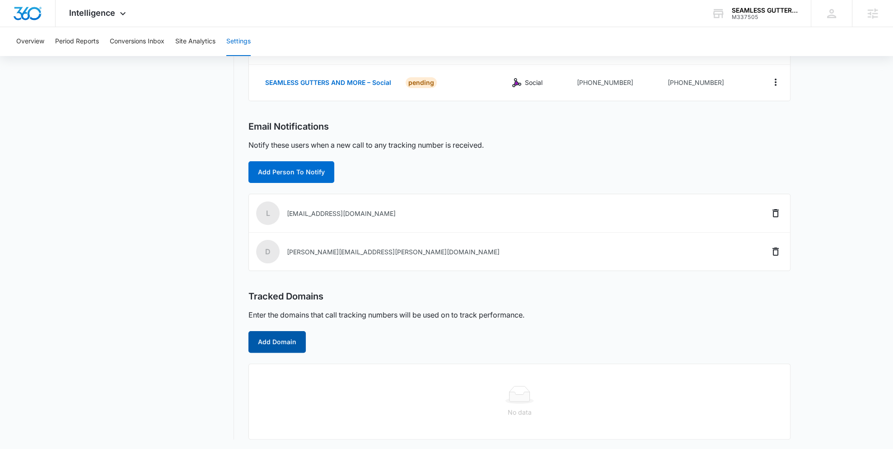
click at [271, 348] on button "Add Domain" at bounding box center [276, 342] width 57 height 22
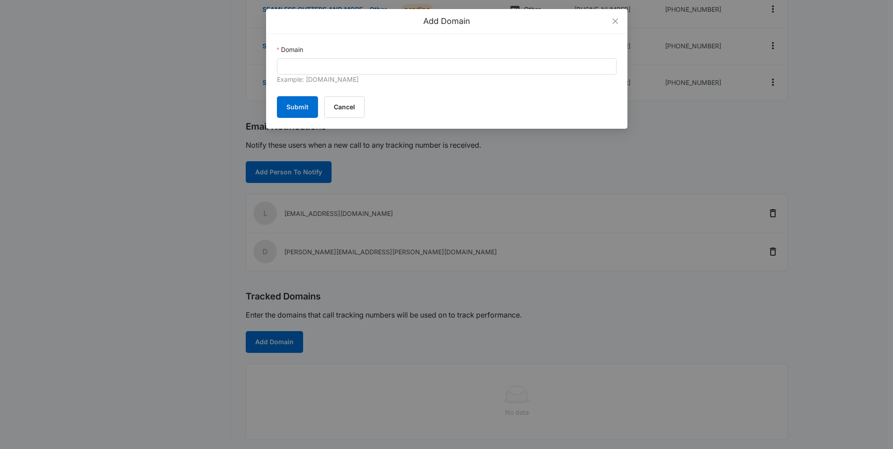
click at [333, 78] on div "Example: marketing360.com" at bounding box center [447, 80] width 340 height 11
click at [322, 67] on input "Domain" at bounding box center [447, 66] width 340 height 16
paste input "larryseamlessguttersandmore.com"
type input "larryseamlessguttersandmore.com"
click at [307, 103] on button "Submit" at bounding box center [297, 107] width 41 height 22
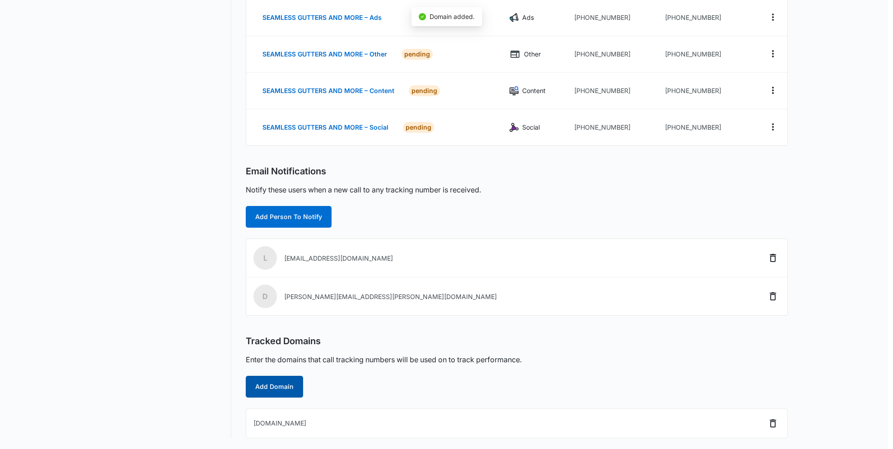
scroll to position [168, 0]
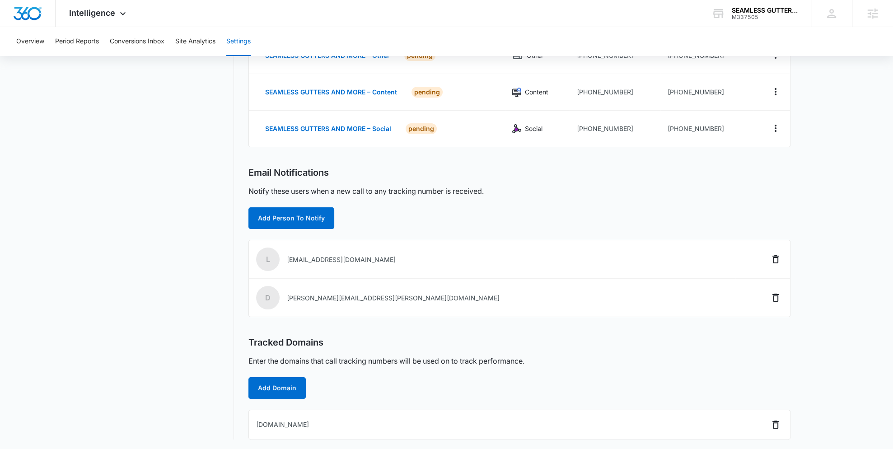
click at [87, 224] on main "Settings Call Tracking Connect Sales and Leads Call Tracking Add Tracking Numbe…" at bounding box center [446, 183] width 893 height 533
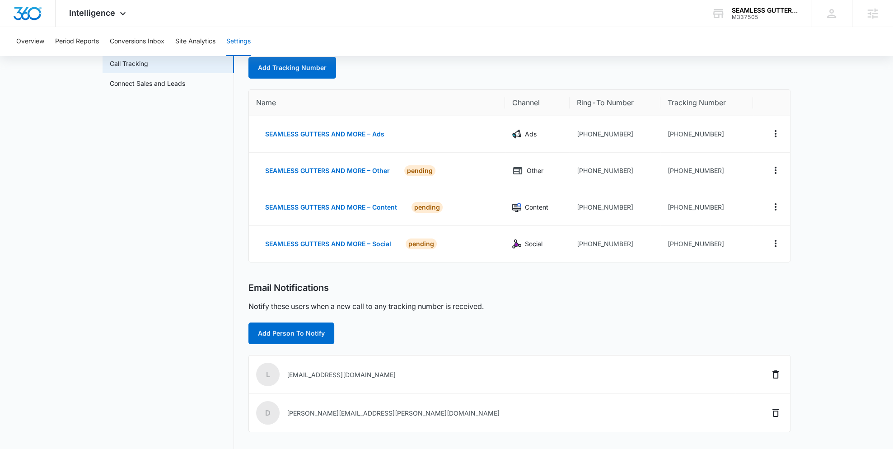
scroll to position [0, 0]
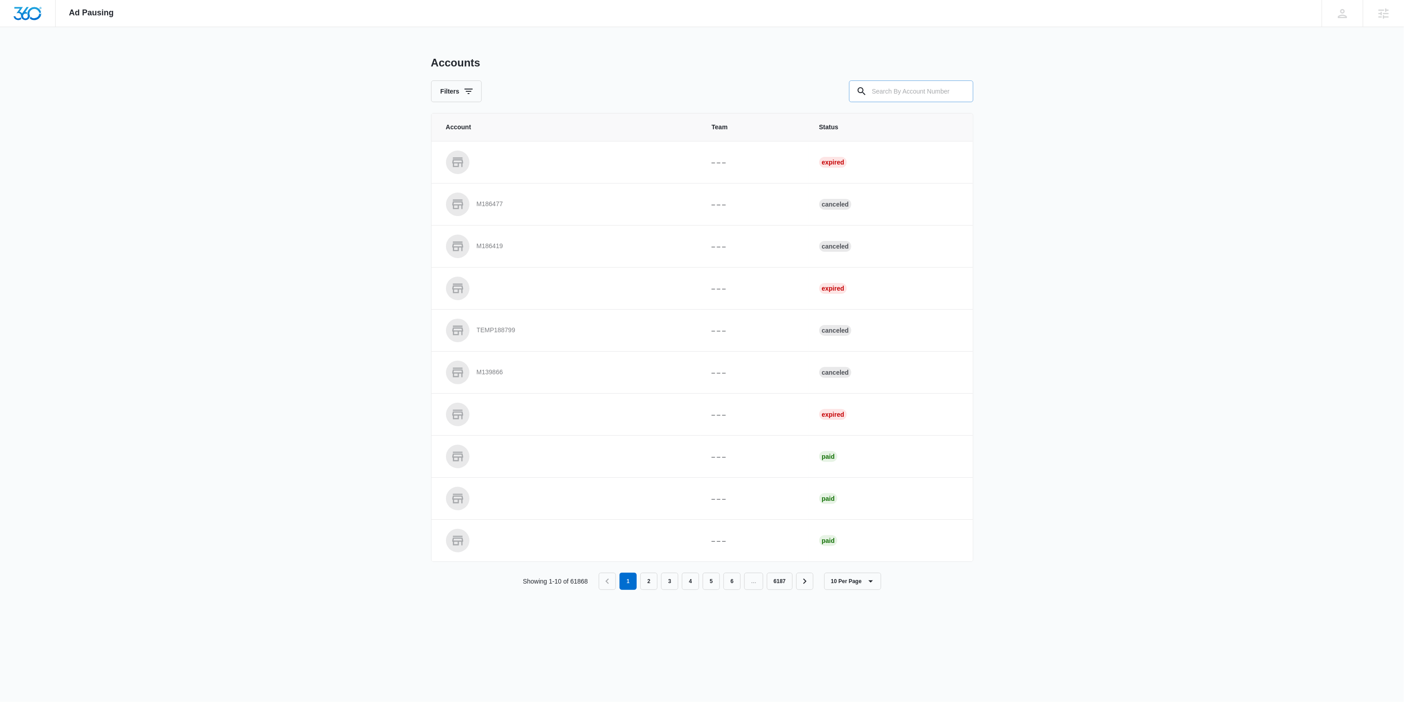
click at [780, 89] on input "text" at bounding box center [911, 91] width 124 height 22
paste input "[URL][DOMAIN_NAME]"
type input "[URL][DOMAIN_NAME]"
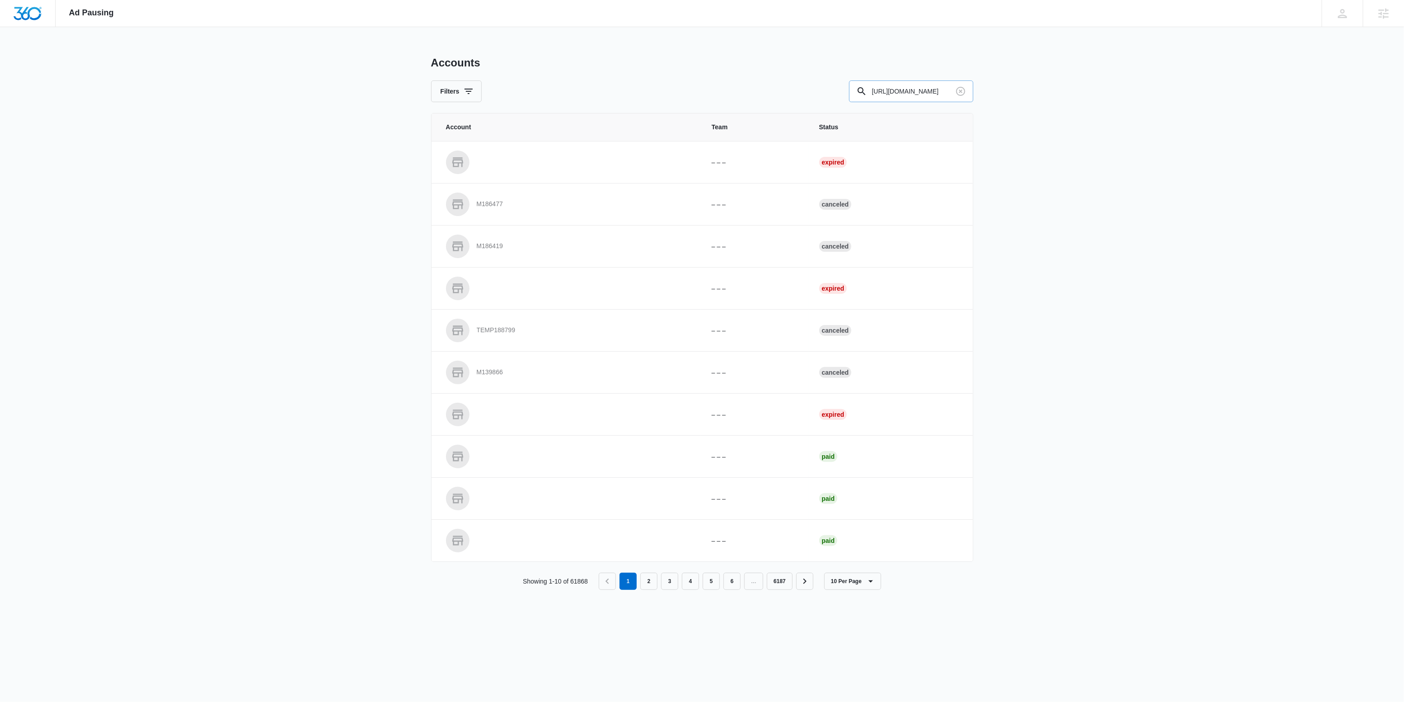
click at [780, 90] on input "[URL][DOMAIN_NAME]" at bounding box center [911, 91] width 124 height 22
paste input "M337505"
type input "M337505"
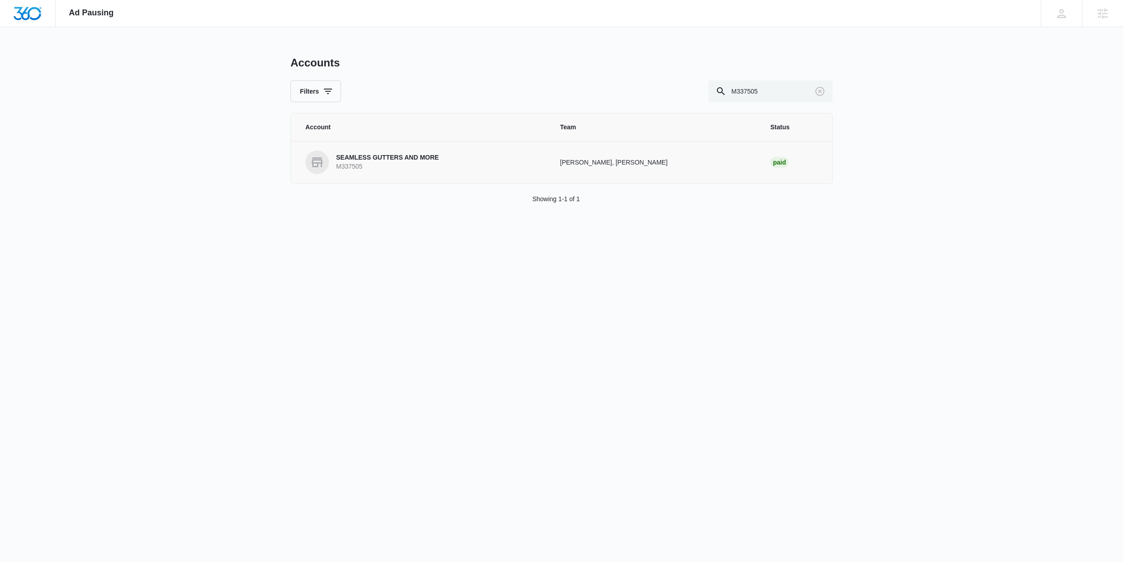
click at [392, 160] on p "SEAMLESS GUTTERS AND MORE" at bounding box center [387, 157] width 103 height 9
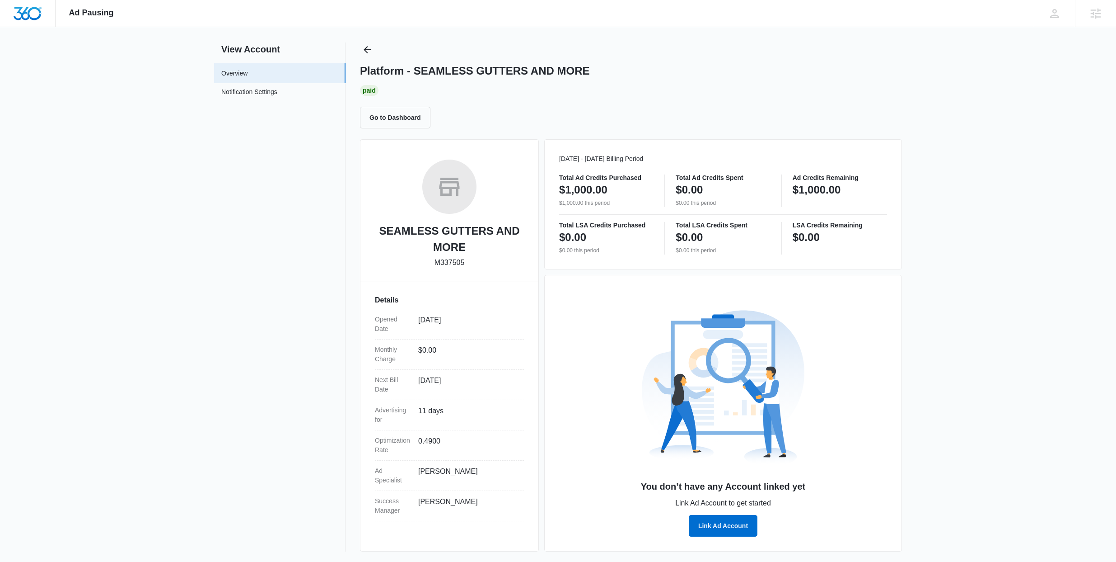
scroll to position [14, 0]
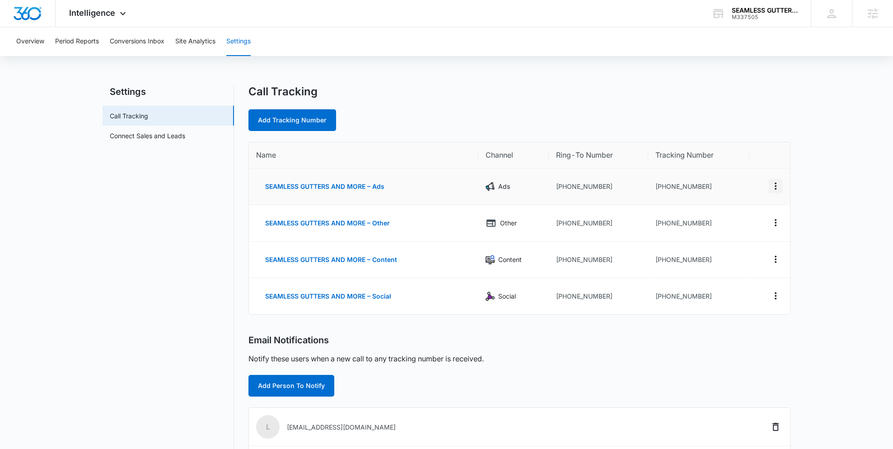
click at [774, 184] on icon "Actions" at bounding box center [775, 186] width 11 height 11
click at [738, 178] on div "Edit" at bounding box center [733, 179] width 19 height 6
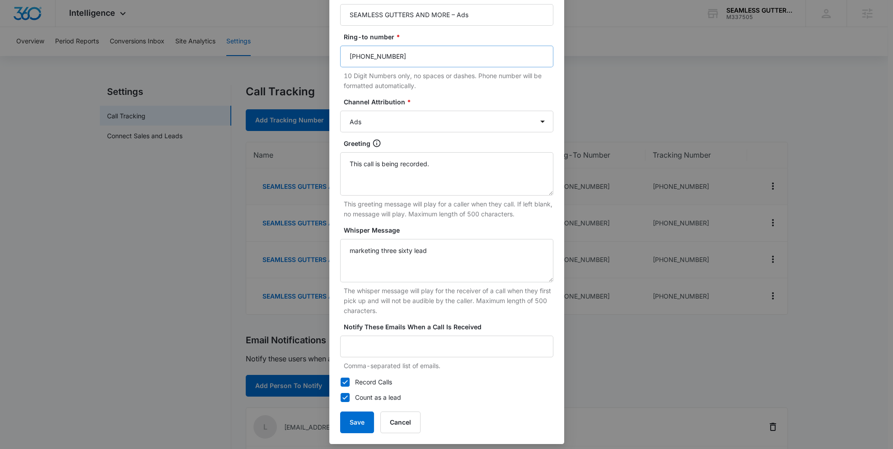
scroll to position [95, 0]
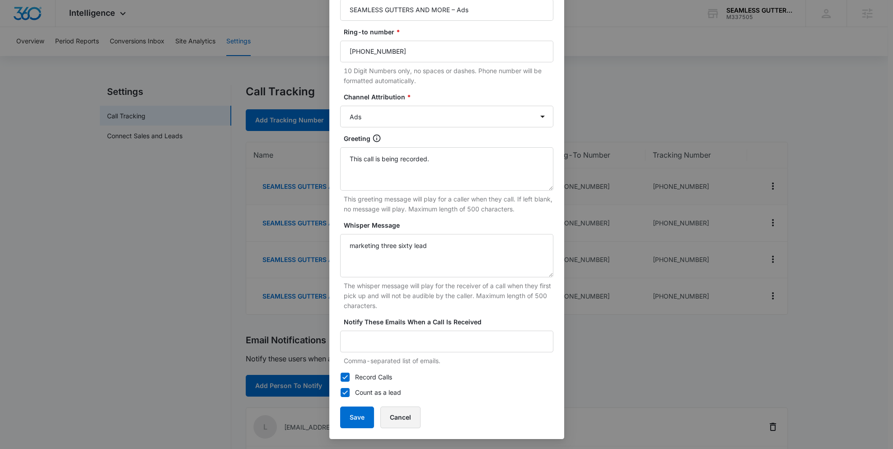
click at [392, 417] on button "Cancel" at bounding box center [400, 418] width 40 height 22
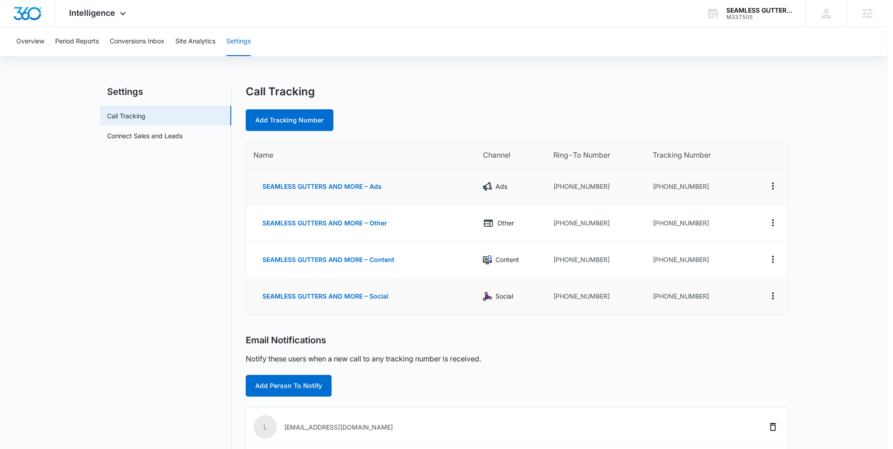
scroll to position [86, 0]
click at [773, 220] on icon "Actions" at bounding box center [775, 222] width 11 height 11
click at [731, 215] on div "Edit" at bounding box center [733, 216] width 19 height 6
select select "OTHER"
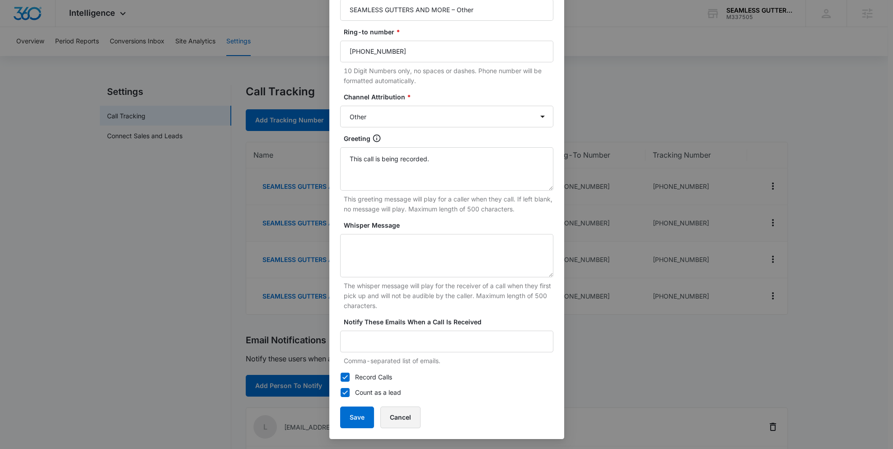
drag, startPoint x: 405, startPoint y: 414, endPoint x: 411, endPoint y: 410, distance: 7.1
click at [405, 414] on button "Cancel" at bounding box center [400, 418] width 40 height 22
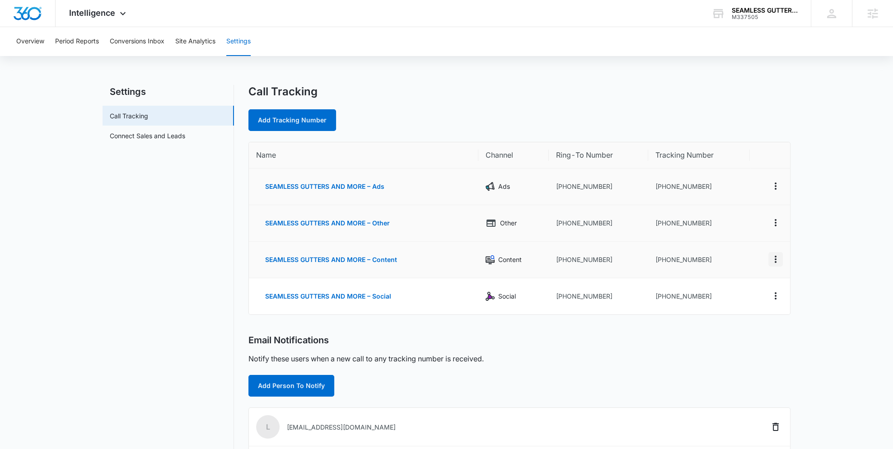
click at [776, 260] on icon "Actions" at bounding box center [775, 259] width 11 height 11
click at [734, 253] on div "Edit" at bounding box center [733, 252] width 19 height 6
select select "CONTENT"
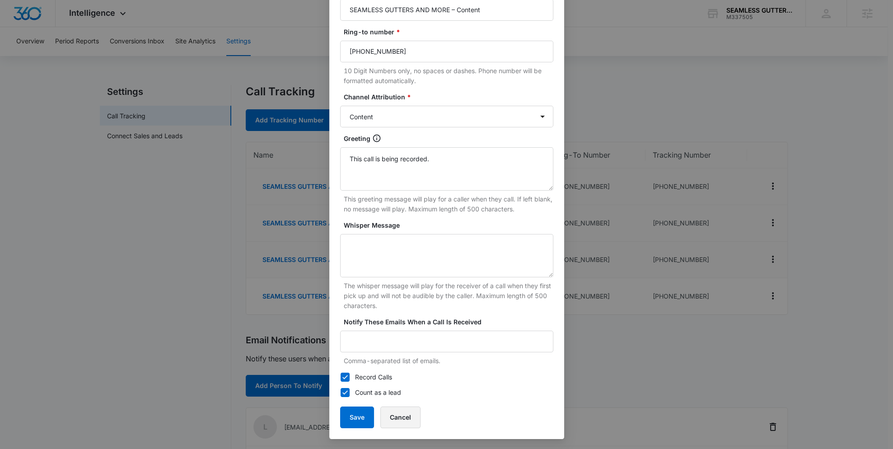
click at [406, 411] on button "Cancel" at bounding box center [400, 418] width 40 height 22
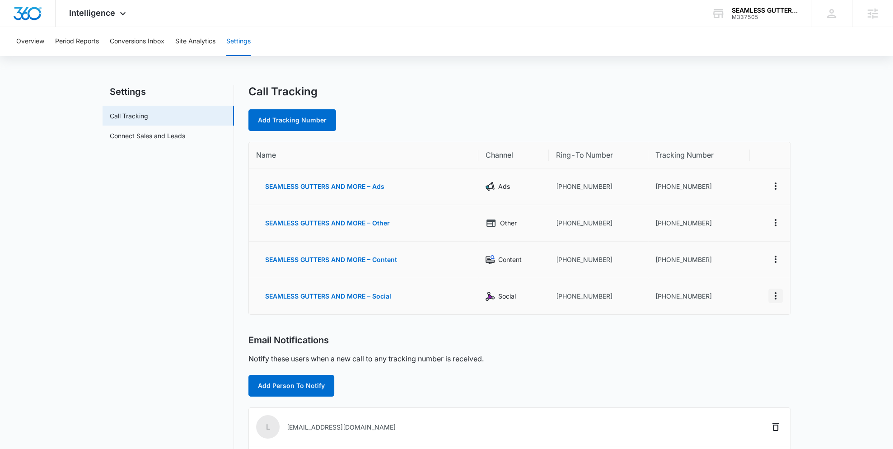
drag, startPoint x: 778, startPoint y: 296, endPoint x: 765, endPoint y: 296, distance: 12.2
click at [778, 296] on icon "Actions" at bounding box center [775, 296] width 11 height 11
click at [730, 286] on div "Edit" at bounding box center [733, 287] width 19 height 6
select select "SOCIAL"
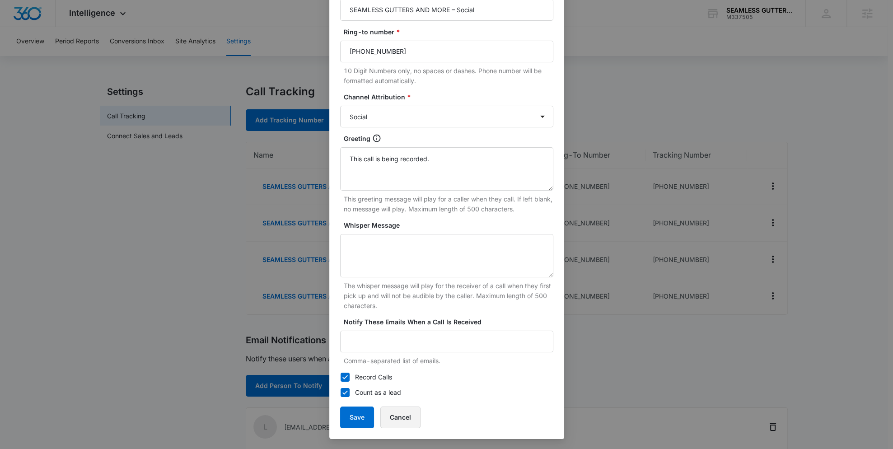
click at [405, 421] on button "Cancel" at bounding box center [400, 418] width 40 height 22
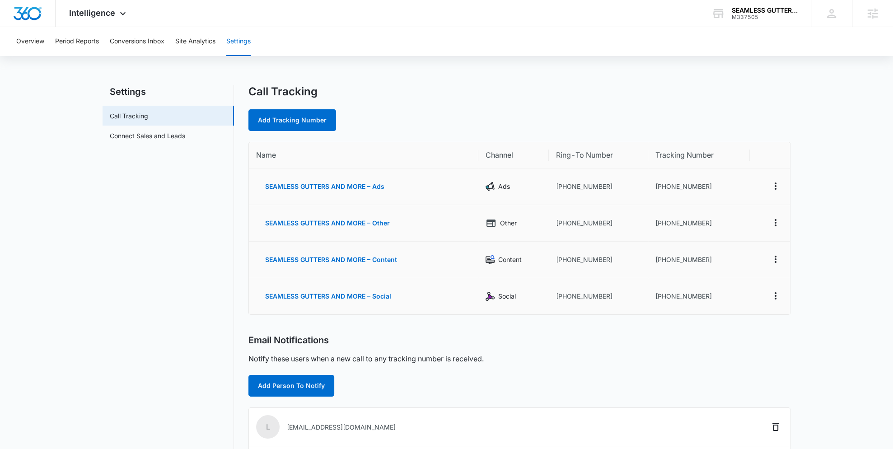
click at [706, 359] on div "Notify these users when a new call to any tracking number is received." at bounding box center [519, 358] width 542 height 11
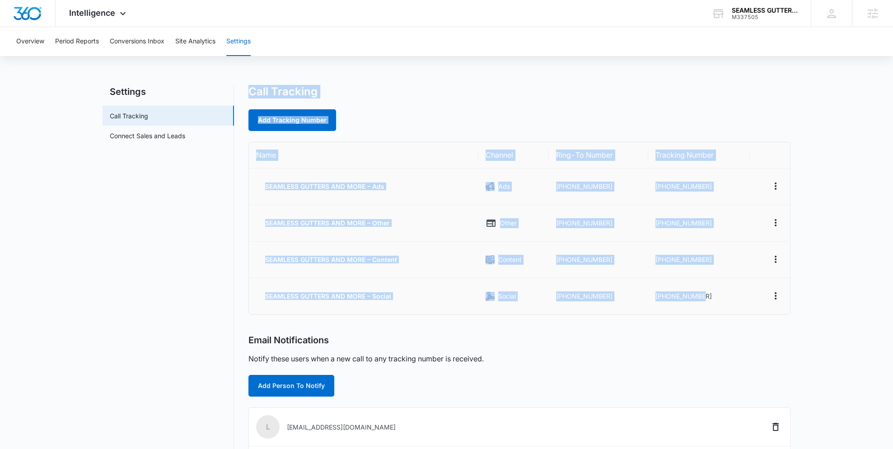
drag, startPoint x: 249, startPoint y: 84, endPoint x: 711, endPoint y: 293, distance: 507.1
click at [711, 293] on div "Overview Period Reports Conversions Inbox Site Analytics Settings Settings Call…" at bounding box center [446, 322] width 893 height 591
copy div "Call Tracking Add Tracking Number Name Channel Ring-To Number Tracking Number S…"
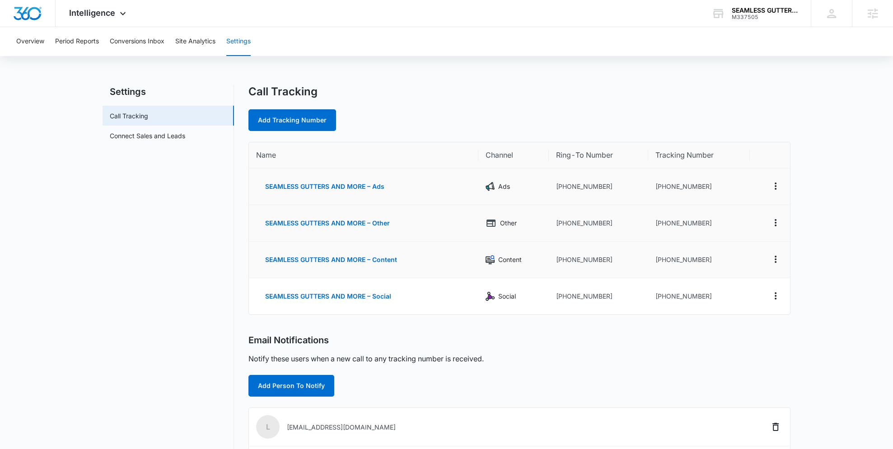
drag, startPoint x: 107, startPoint y: 207, endPoint x: 108, endPoint y: 176, distance: 31.2
click at [107, 207] on nav "Settings Call Tracking Connect Sales and Leads" at bounding box center [168, 346] width 131 height 522
drag, startPoint x: 688, startPoint y: 186, endPoint x: 654, endPoint y: 186, distance: 33.9
click at [654, 186] on td "+15152074285" at bounding box center [699, 187] width 102 height 37
copy td "+15152074285"
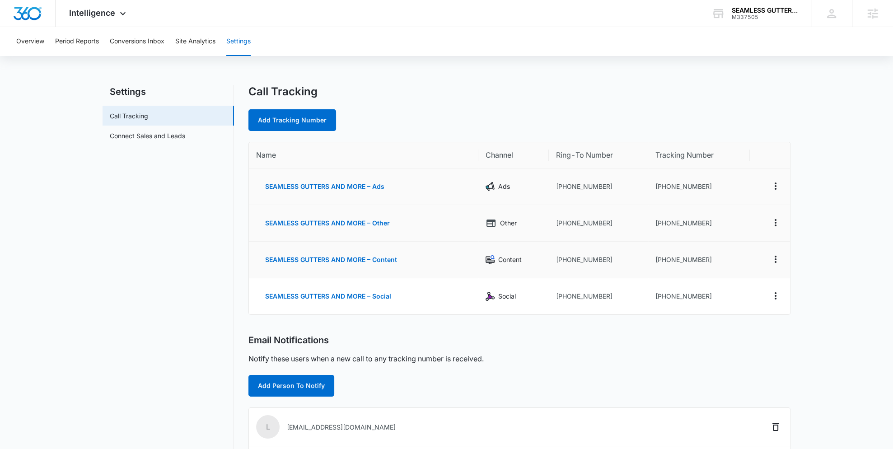
click at [738, 182] on td "+15152074285" at bounding box center [699, 187] width 102 height 37
click at [716, 183] on td "+15152074285" at bounding box center [699, 187] width 102 height 37
drag, startPoint x: 712, startPoint y: 187, endPoint x: 653, endPoint y: 184, distance: 58.3
click at [653, 184] on td "+15152074285" at bounding box center [699, 187] width 102 height 37
copy td "+15152074285"
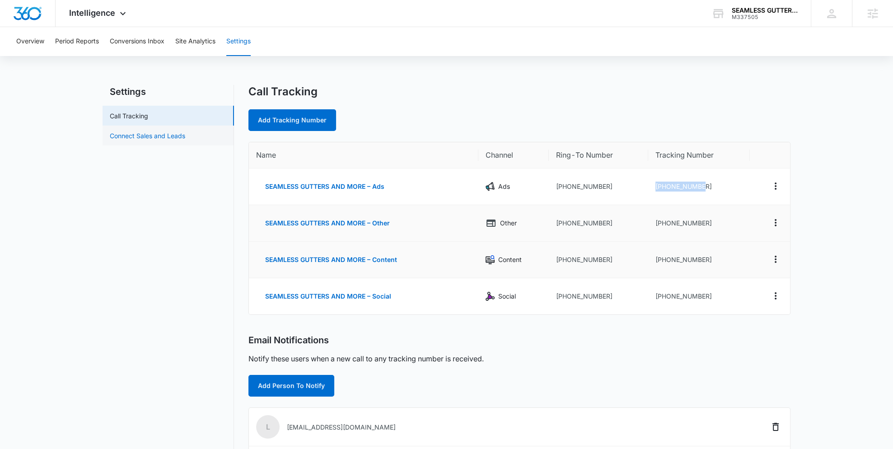
click at [148, 132] on link "Connect Sales and Leads" at bounding box center [147, 135] width 75 height 9
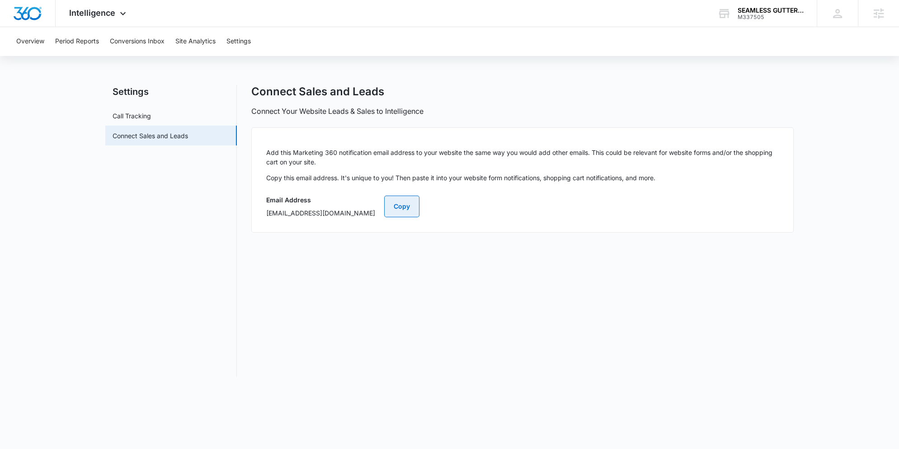
click at [419, 202] on button "Copy" at bounding box center [401, 207] width 35 height 22
click at [419, 209] on button "Copy" at bounding box center [401, 207] width 35 height 22
click at [419, 210] on button "Copy" at bounding box center [401, 207] width 35 height 22
click at [119, 111] on link "Call Tracking" at bounding box center [131, 115] width 38 height 9
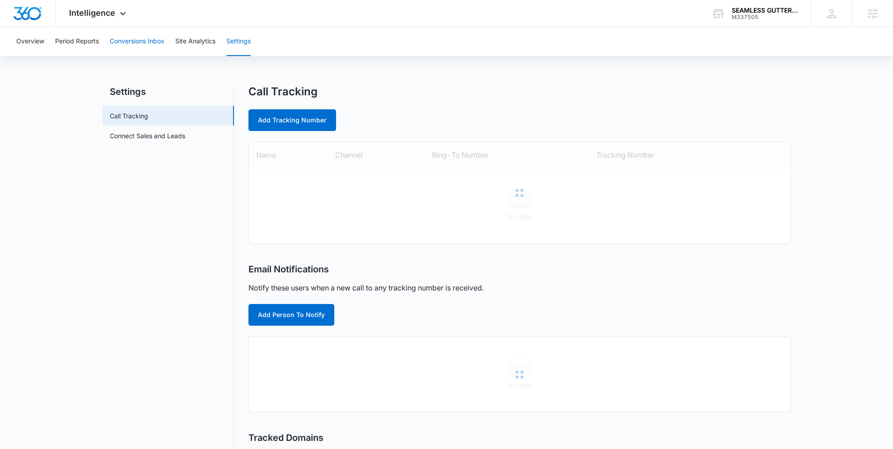
click at [142, 42] on button "Conversions Inbox" at bounding box center [137, 41] width 55 height 29
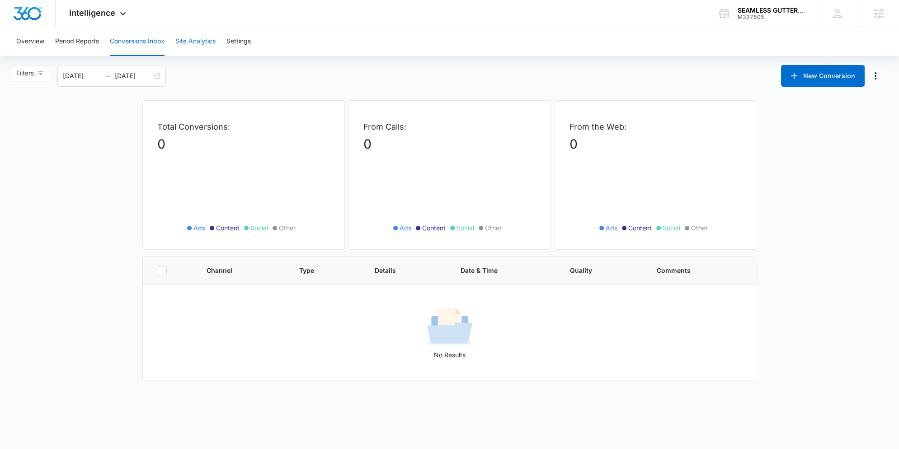
click at [190, 44] on button "Site Analytics" at bounding box center [195, 41] width 40 height 29
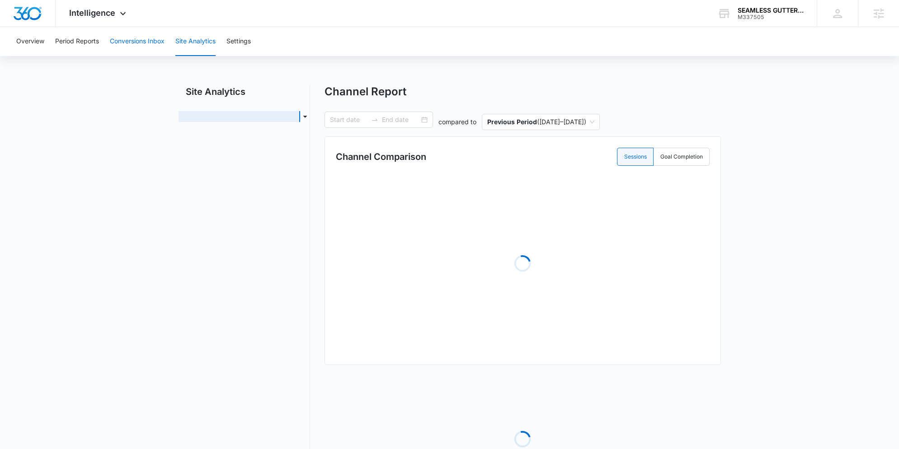
type input "08/15/2025"
type input "09/14/2025"
radio input "true"
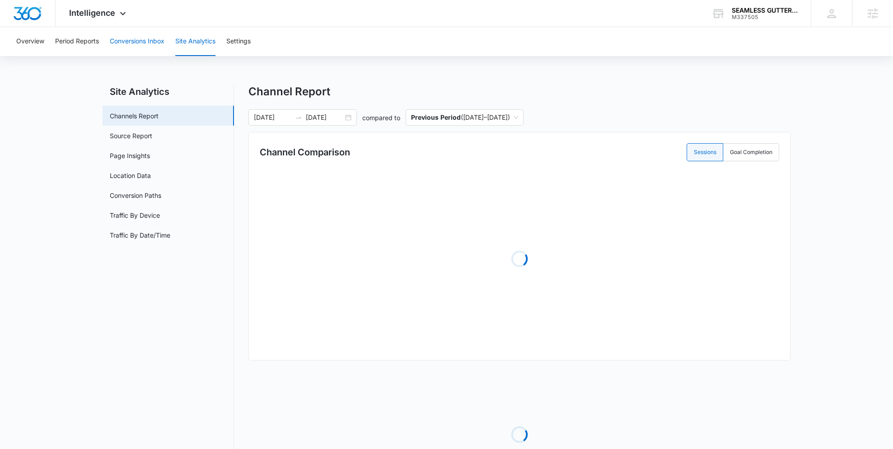
click at [141, 40] on button "Conversions Inbox" at bounding box center [137, 41] width 55 height 29
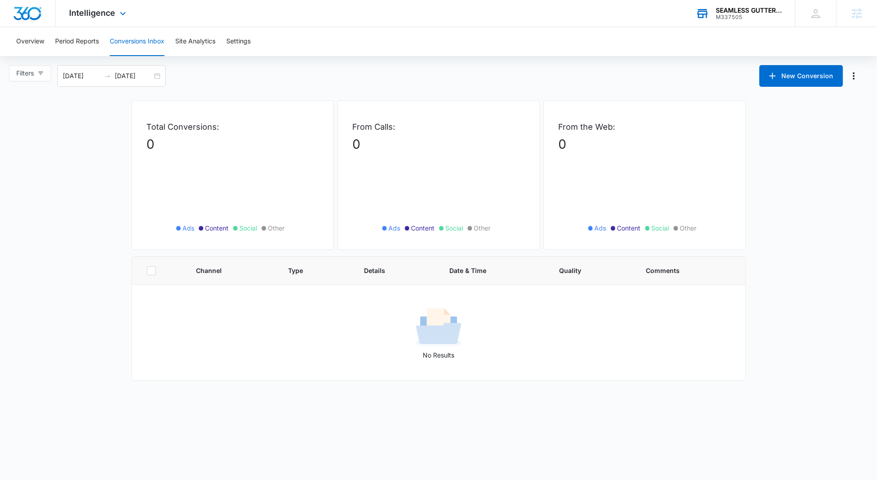
click at [755, 15] on div "M337505" at bounding box center [749, 17] width 66 height 6
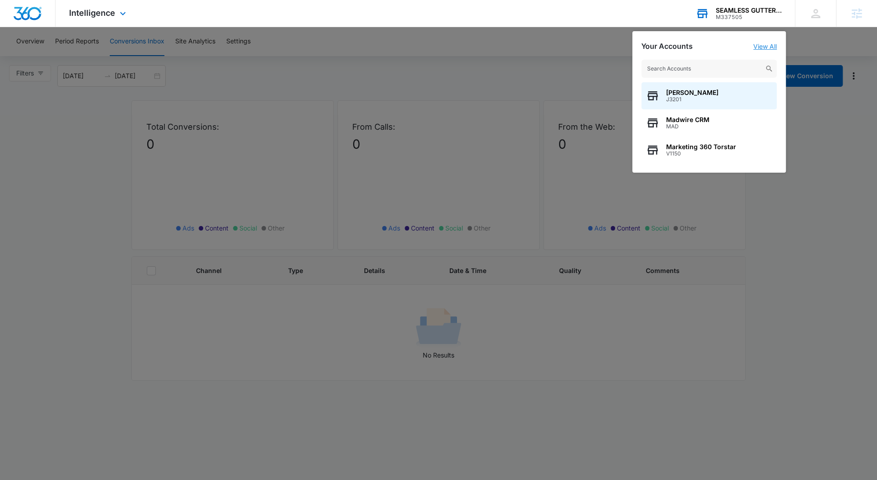
click at [765, 45] on link "View All" at bounding box center [765, 46] width 23 height 8
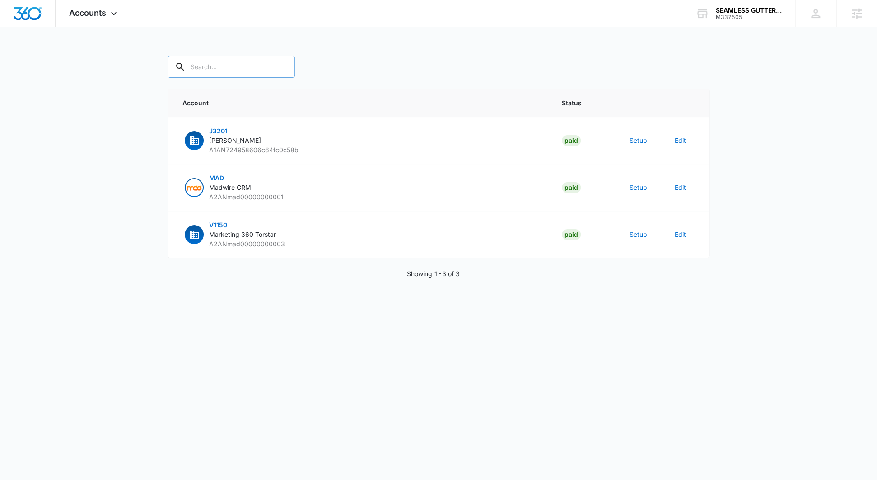
click at [247, 73] on input "text" at bounding box center [231, 67] width 127 height 22
paste input "M337505"
type input "M337505"
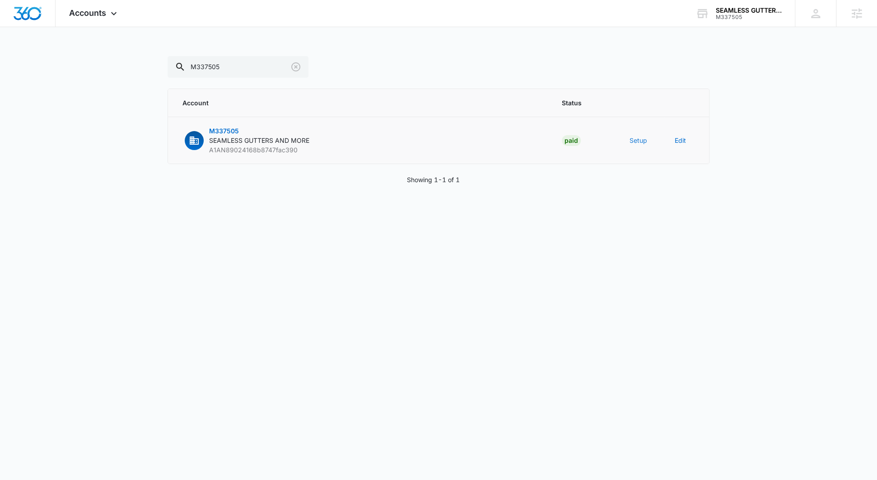
click at [638, 139] on button "Setup" at bounding box center [639, 140] width 18 height 9
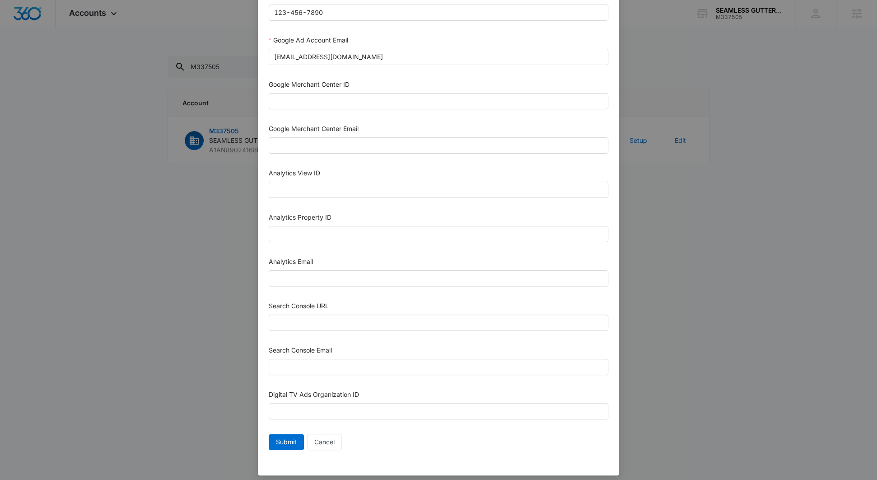
scroll to position [323, 0]
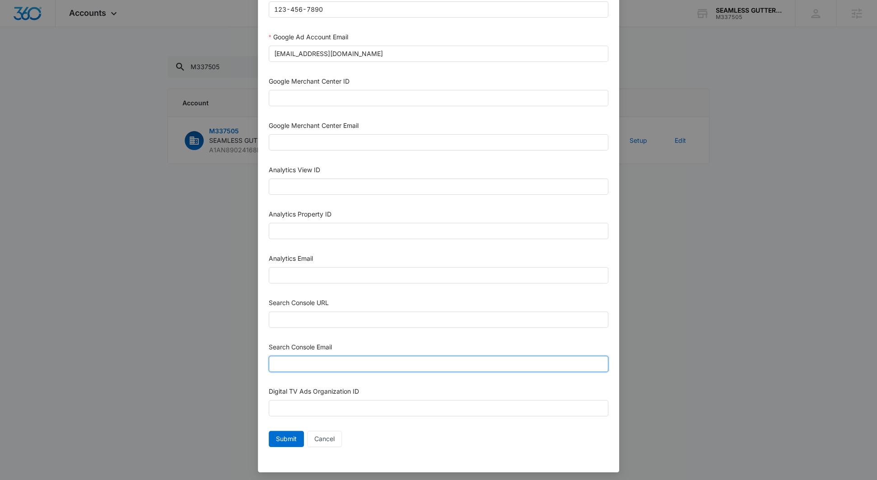
click at [318, 356] on input "Search Console Email" at bounding box center [439, 364] width 340 height 16
paste input "M360+Accounts1019@madwiremedia.com"
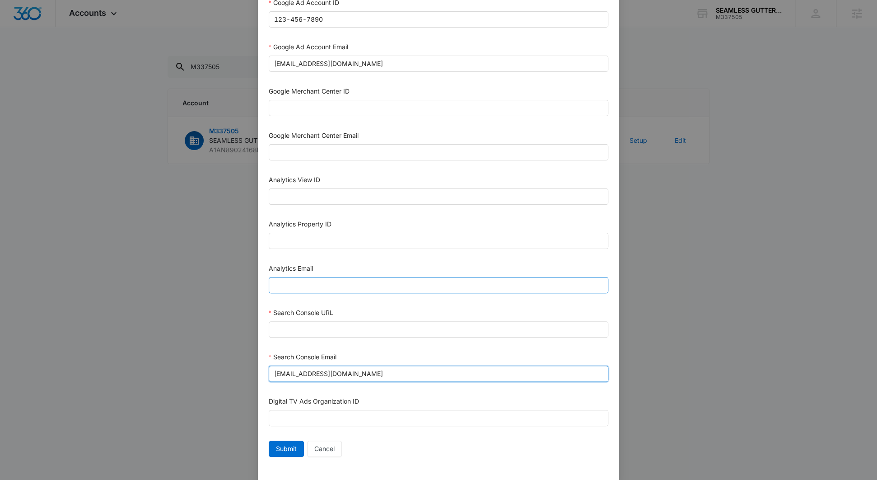
scroll to position [311, 0]
type input "M360+Accounts1019@madwiremedia.com"
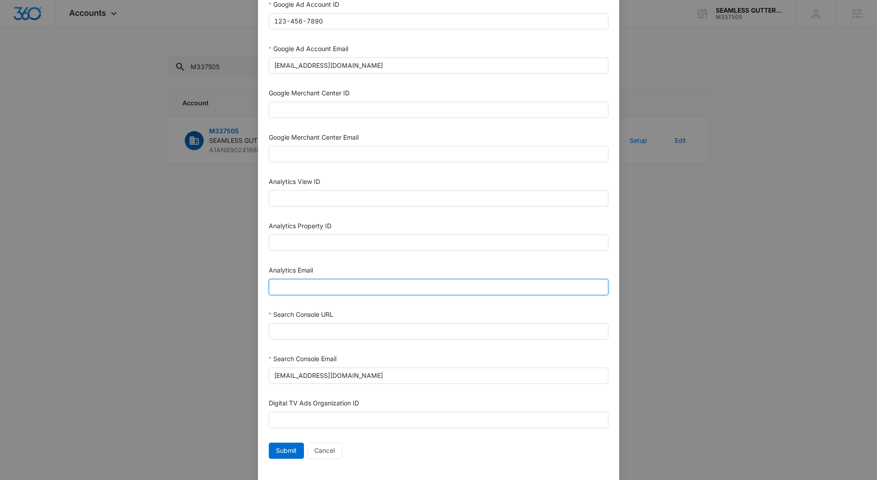
click at [317, 287] on input "Analytics Email" at bounding box center [439, 287] width 340 height 16
paste input "M360+Accounts1019@madwiremedia.com"
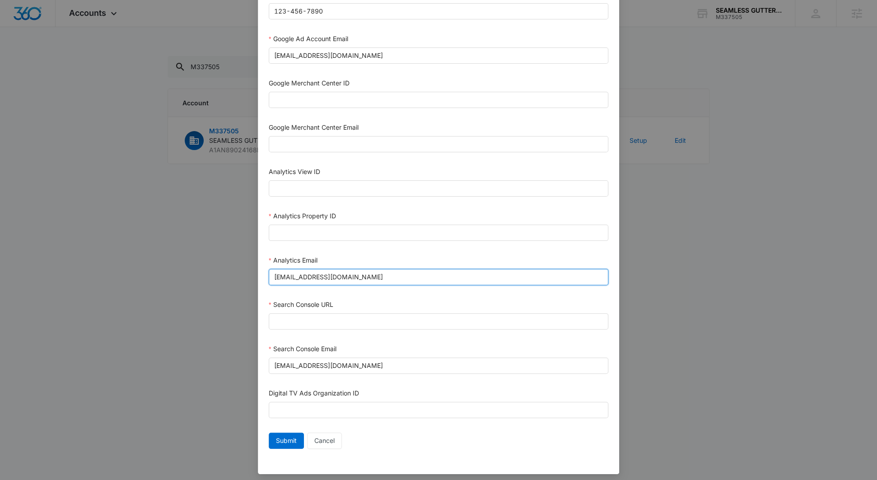
scroll to position [323, 0]
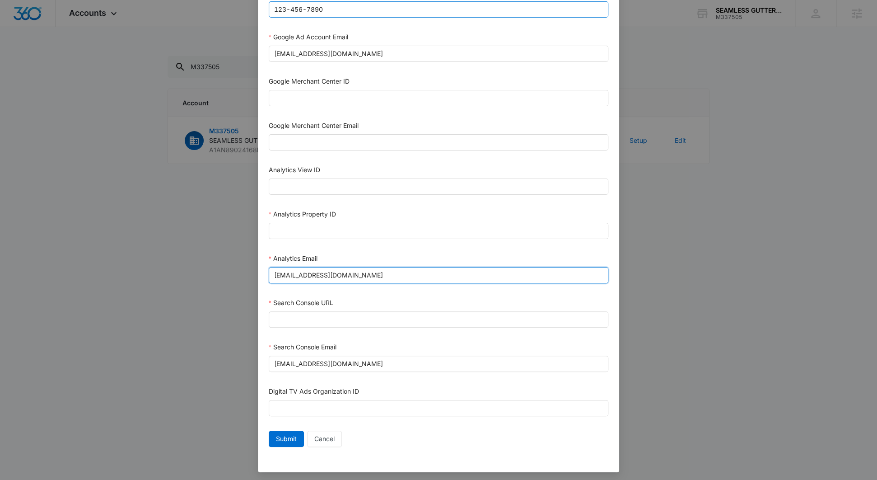
type input "M360+Accounts1019@madwiremedia.com"
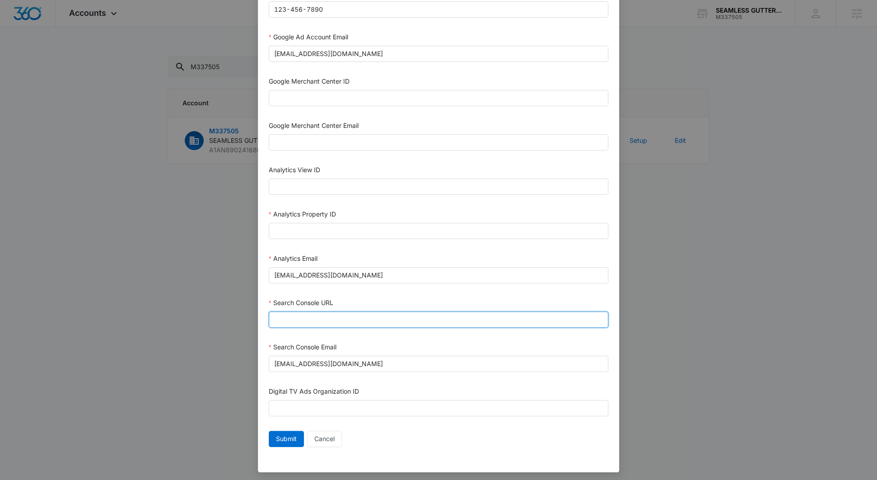
click at [318, 317] on input "Search Console URL" at bounding box center [439, 319] width 340 height 16
paste input "https://larryseamlessguttersandmore.com/"
type input "https://larryseamlessguttersandmore.com/"
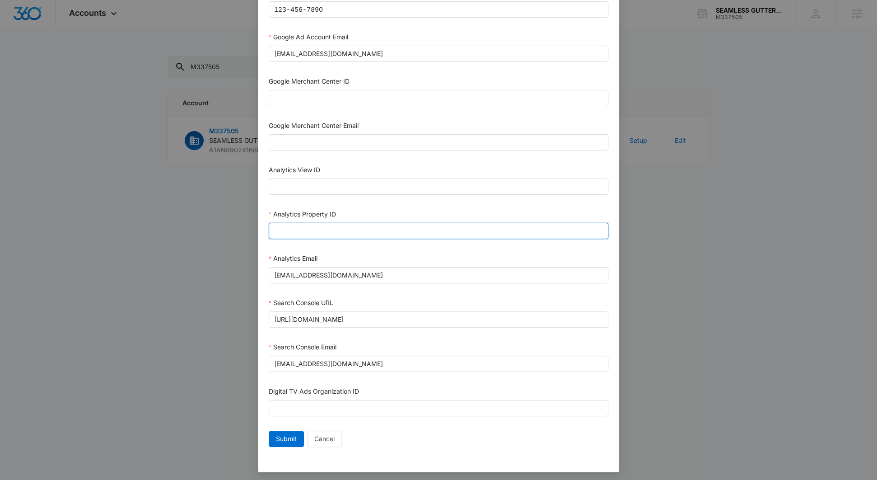
click at [297, 233] on input "Analytics Property ID" at bounding box center [439, 231] width 340 height 16
paste input "G-VYPNLLP9L1"
click at [286, 229] on input "G-VYPNLLP9L1" at bounding box center [439, 231] width 340 height 16
type input "G-VYPNLLP9L1"
click at [322, 232] on input "G-VYPNLLP9L1" at bounding box center [439, 231] width 340 height 16
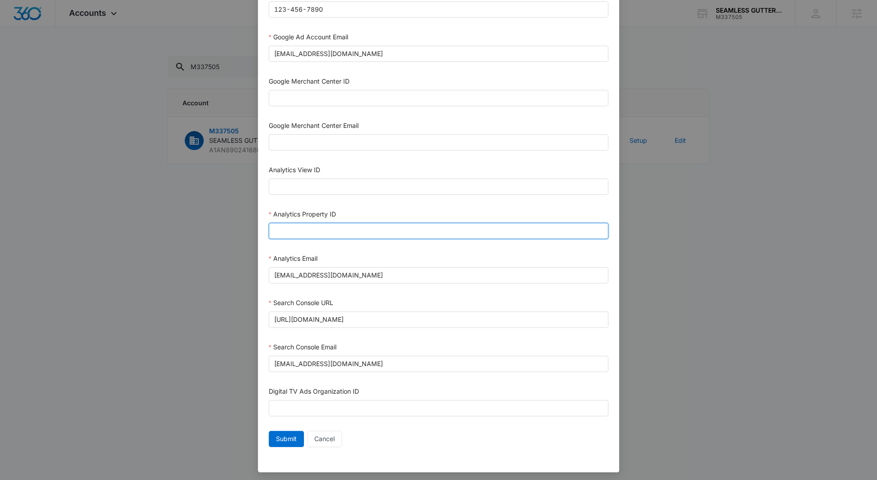
paste input "505088863"
click at [283, 232] on input "505088863" at bounding box center [439, 231] width 340 height 16
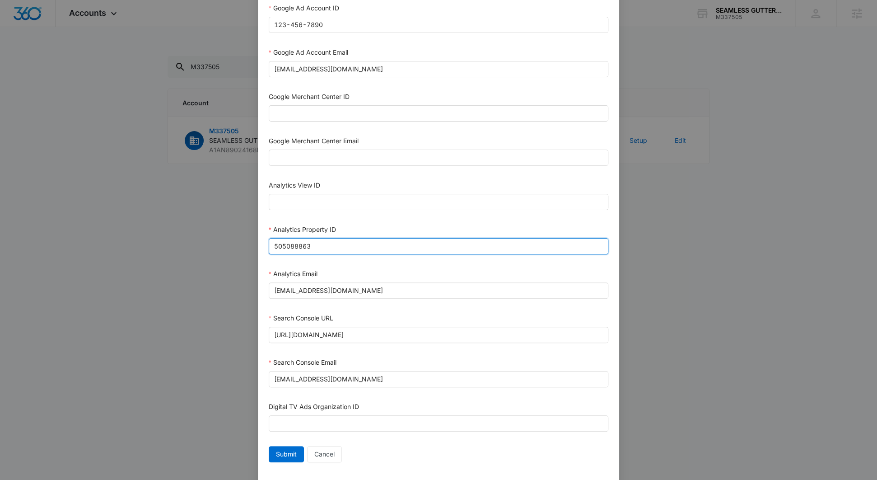
scroll to position [262, 0]
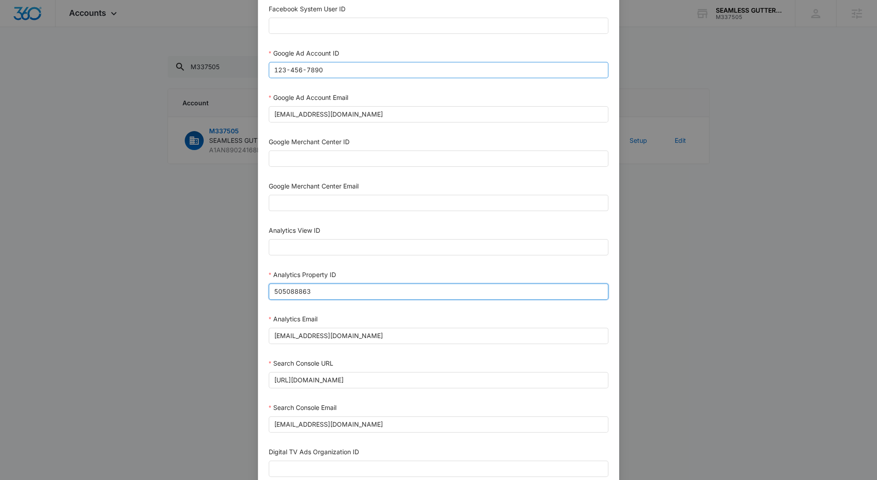
type input "505088863"
click at [360, 69] on input "123-456-7890" at bounding box center [439, 70] width 340 height 16
type input "123-456-7890,"
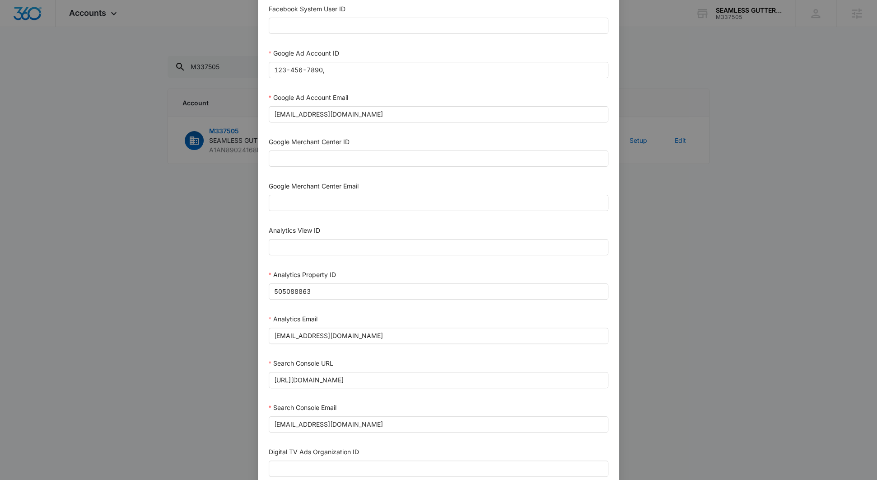
click at [118, 168] on div "Setup Account Bing Ad Account ID Bing Ad Account Email LinkedIn Ad Account ID L…" at bounding box center [438, 240] width 877 height 480
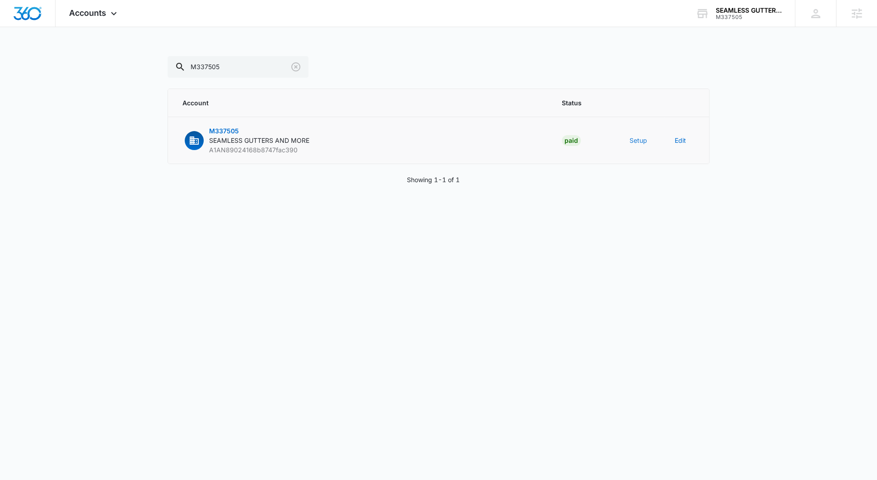
click at [634, 141] on button "Setup" at bounding box center [639, 140] width 18 height 9
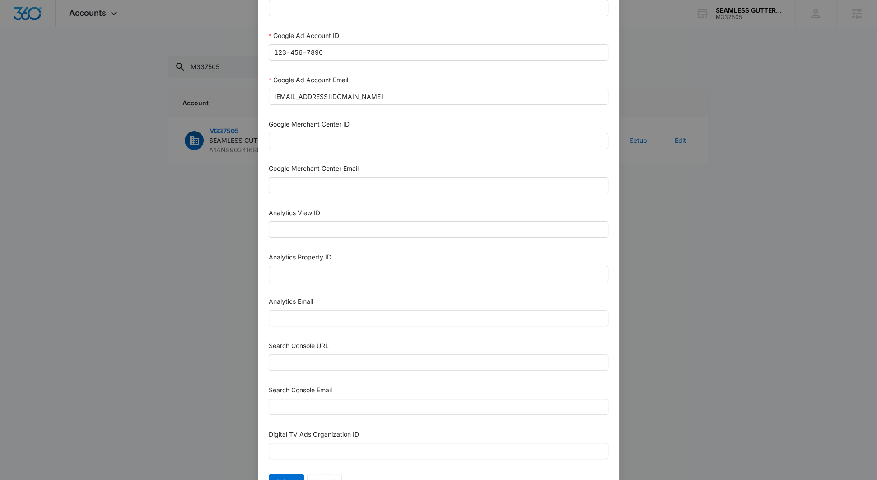
scroll to position [323, 0]
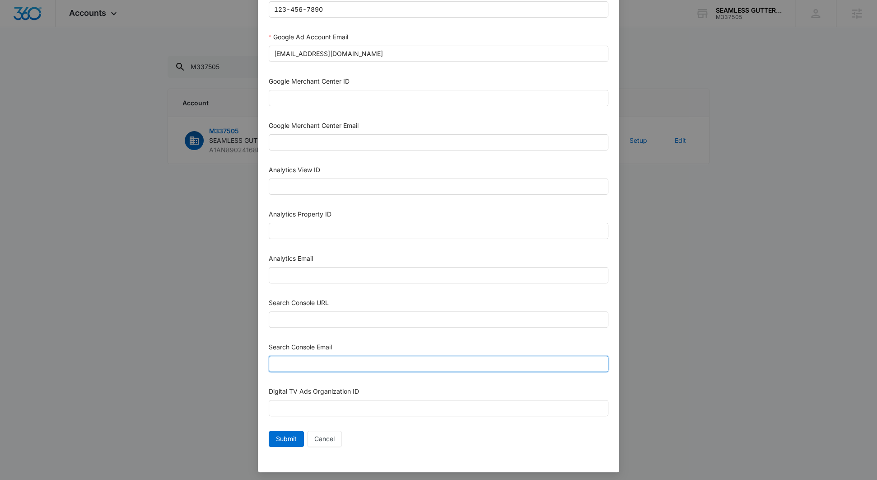
click at [309, 364] on input "Search Console Email" at bounding box center [439, 364] width 340 height 16
paste input "M360+Accounts1019@madwiremedia.com"
type input "M360+Accounts1019@madwiremedia.com"
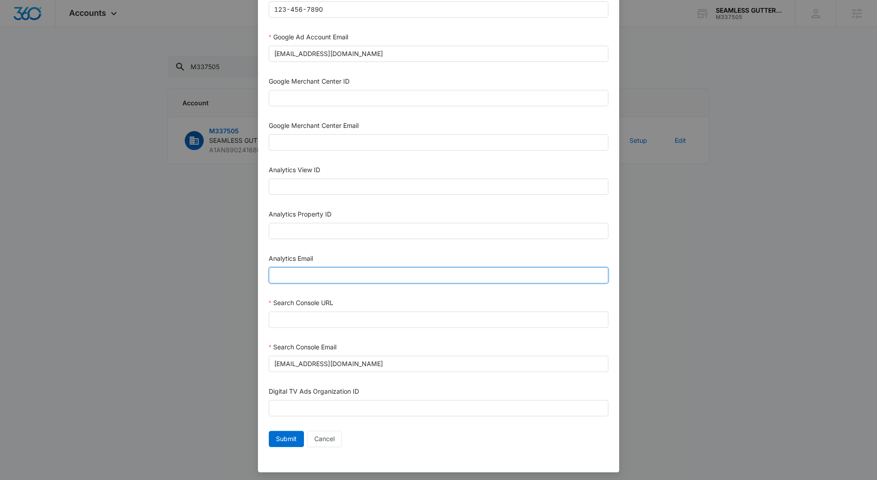
click at [312, 272] on input "Analytics Email" at bounding box center [439, 275] width 340 height 16
paste input "M360+Accounts1019@madwiremedia.com"
type input "M360+Accounts1019@madwiremedia.com"
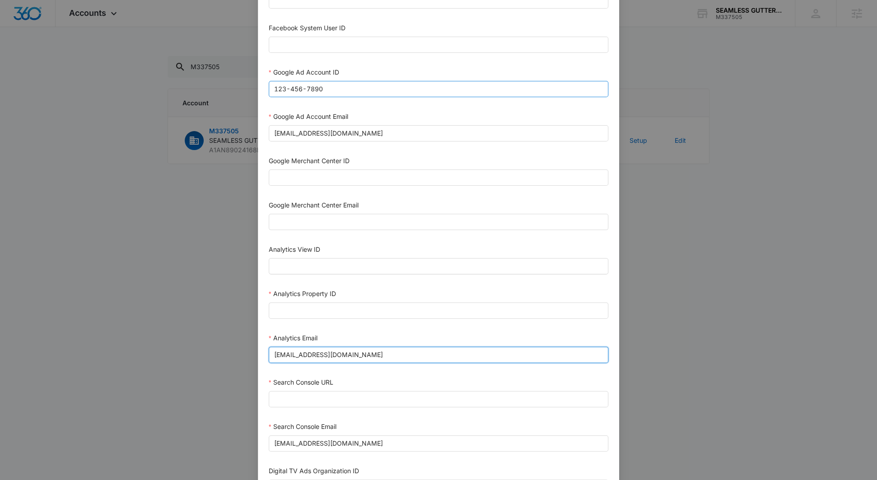
scroll to position [168, 0]
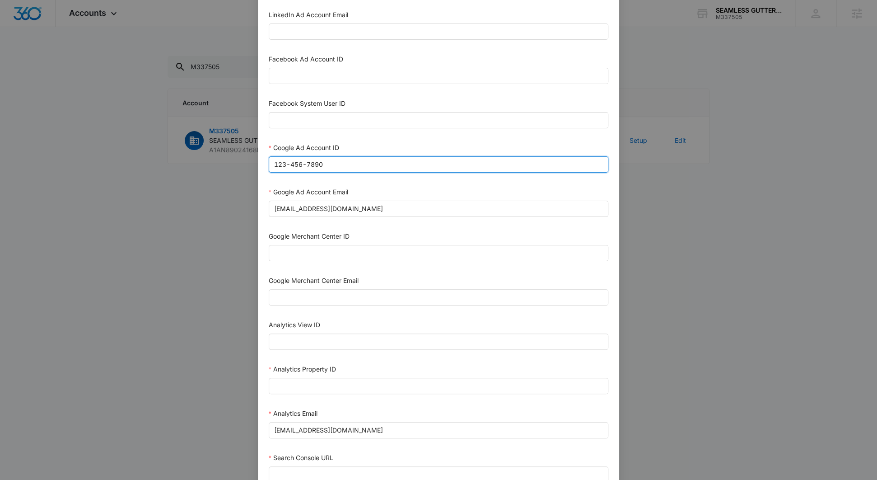
click at [346, 166] on input "123-456-7890" at bounding box center [439, 164] width 340 height 16
paste input "236-529-9774"
type input "123-456-7890, 236-529-9774"
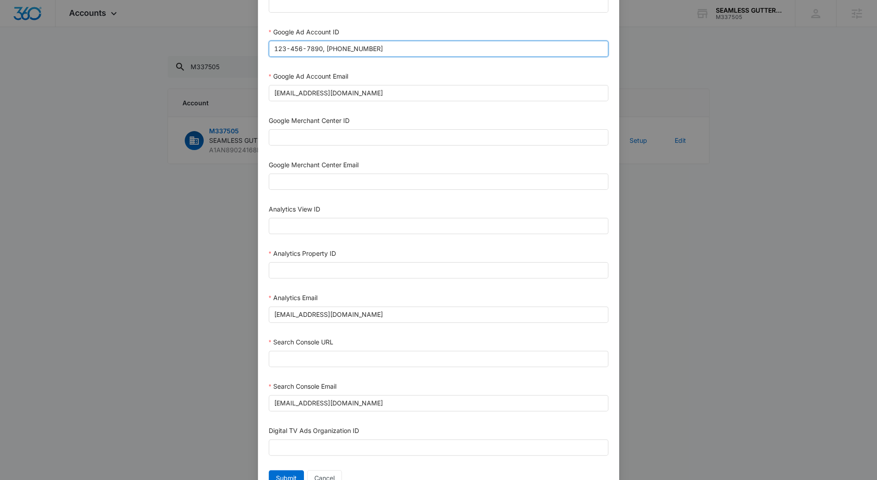
scroll to position [306, 0]
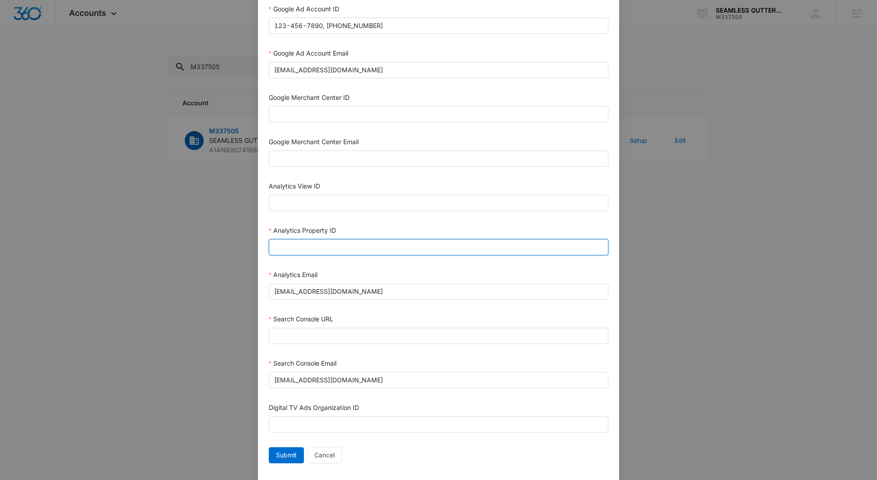
click at [302, 251] on input "Analytics Property ID" at bounding box center [439, 247] width 340 height 16
paste input "505088863"
type input "505088863"
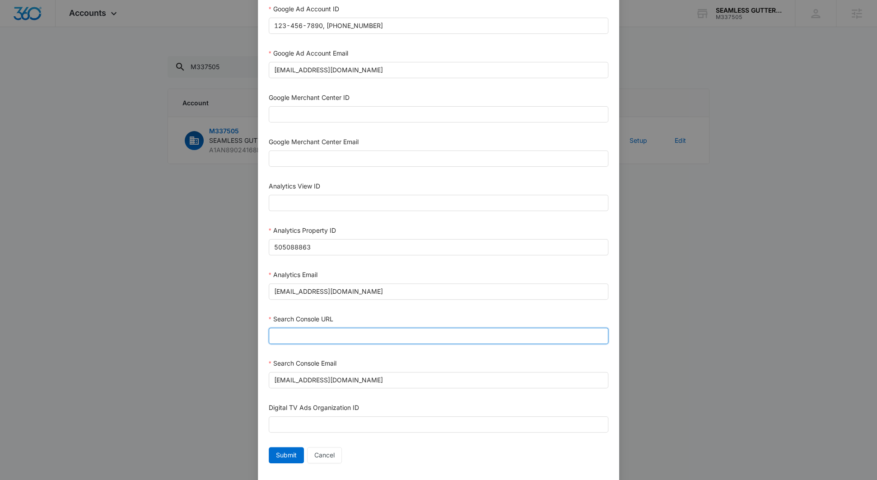
click at [331, 334] on input "Search Console URL" at bounding box center [439, 336] width 340 height 16
paste input "https://larryseamlessguttersandmore.com/"
type input "https://larryseamlessguttersandmore.com/"
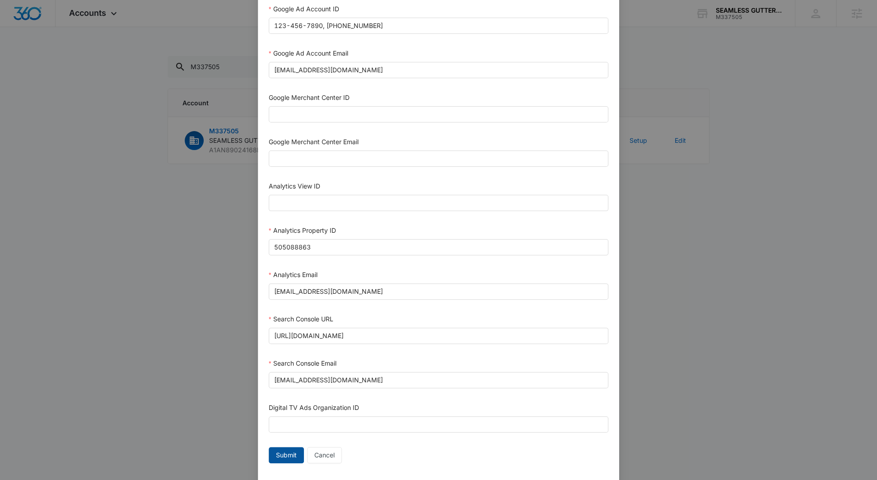
click at [292, 449] on span "Submit" at bounding box center [286, 455] width 21 height 10
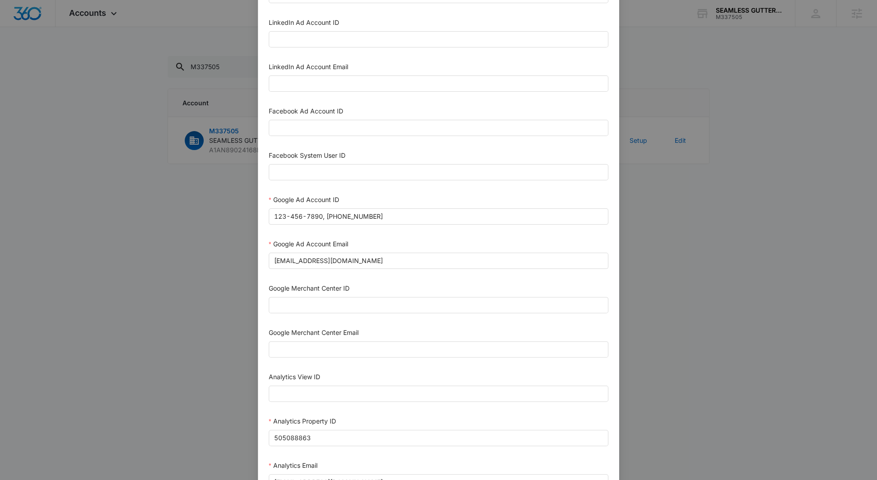
scroll to position [115, 0]
drag, startPoint x: 383, startPoint y: 216, endPoint x: 320, endPoint y: 220, distance: 62.9
click at [320, 220] on input "123-456-7890, 236-529-9774" at bounding box center [439, 217] width 340 height 16
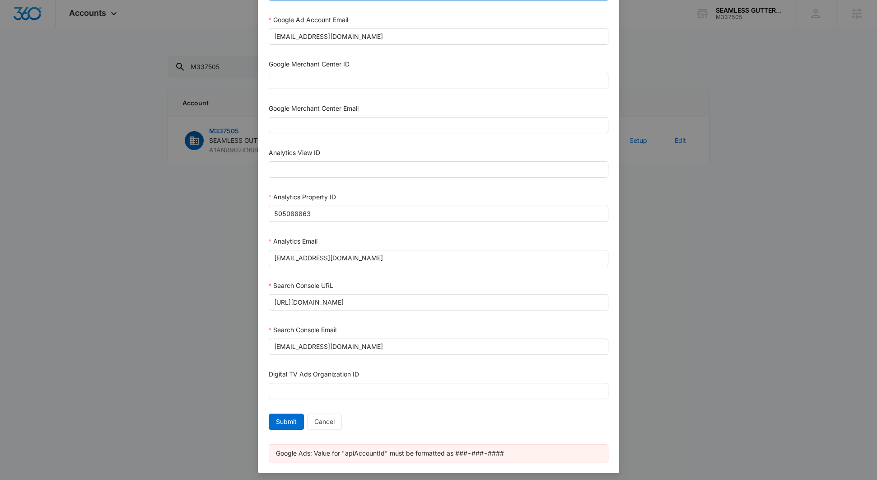
scroll to position [340, 0]
type input "123-456-7890"
drag, startPoint x: 281, startPoint y: 422, endPoint x: 279, endPoint y: 418, distance: 4.7
click at [281, 422] on span "Submit" at bounding box center [286, 421] width 21 height 10
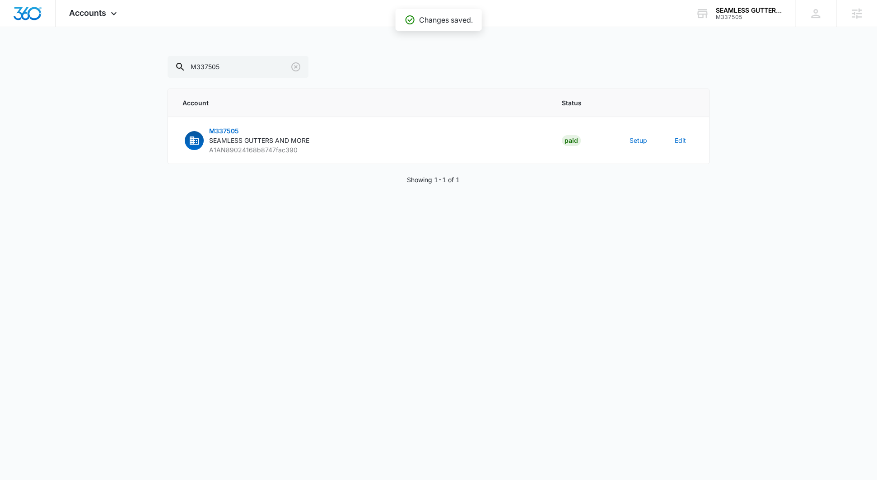
scroll to position [331, 0]
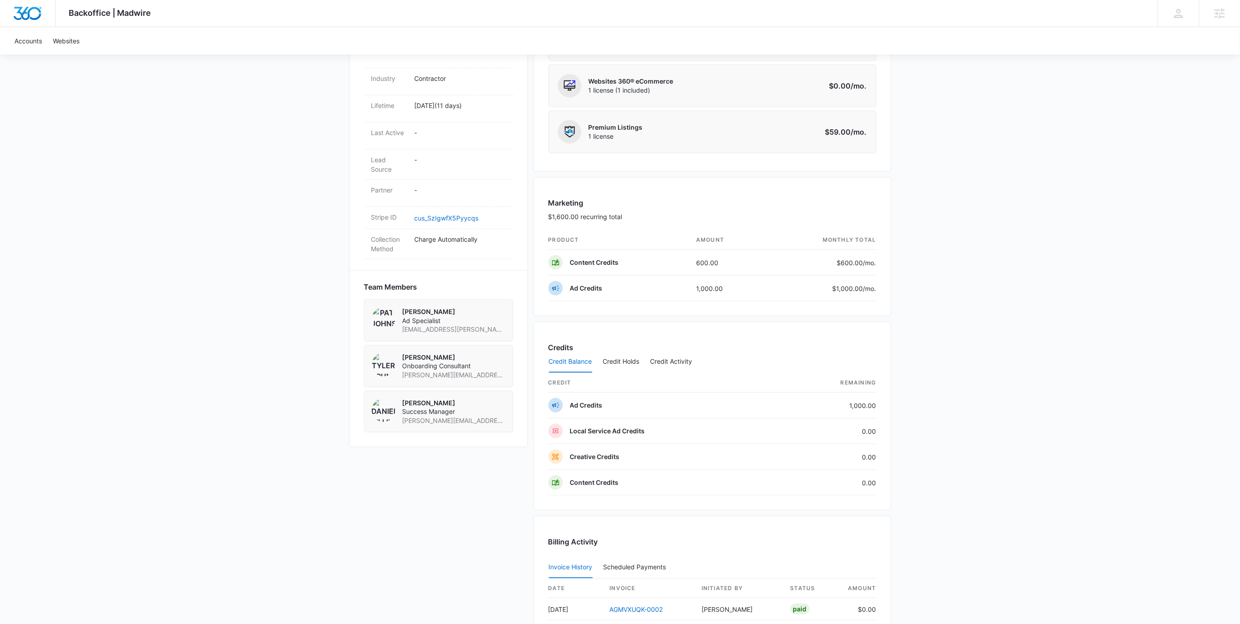
scroll to position [83, 0]
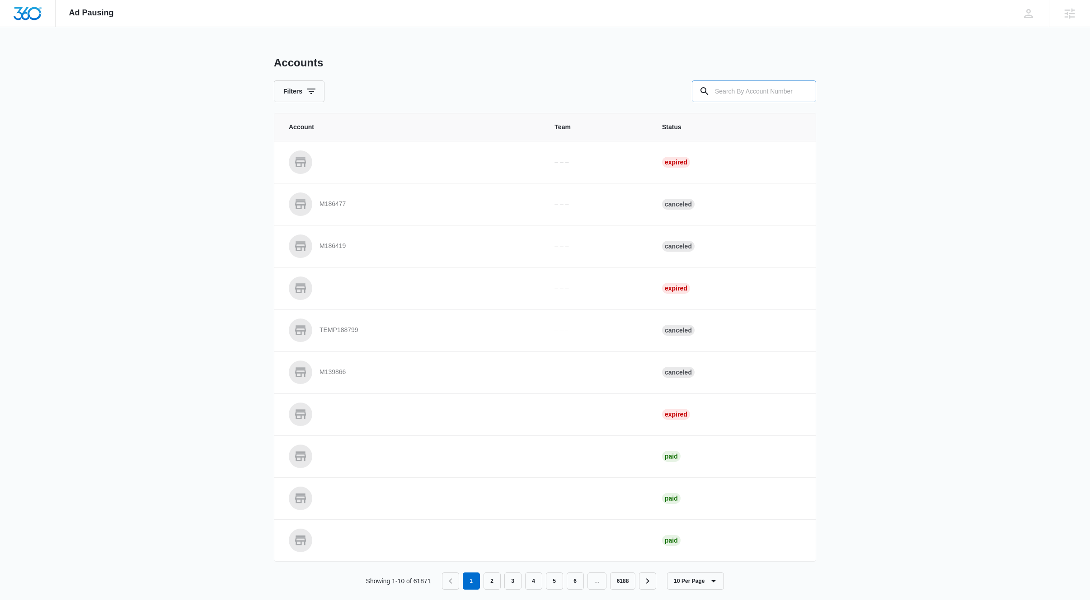
click at [745, 89] on input "text" at bounding box center [754, 91] width 124 height 22
paste input "M337505"
type input "M337505"
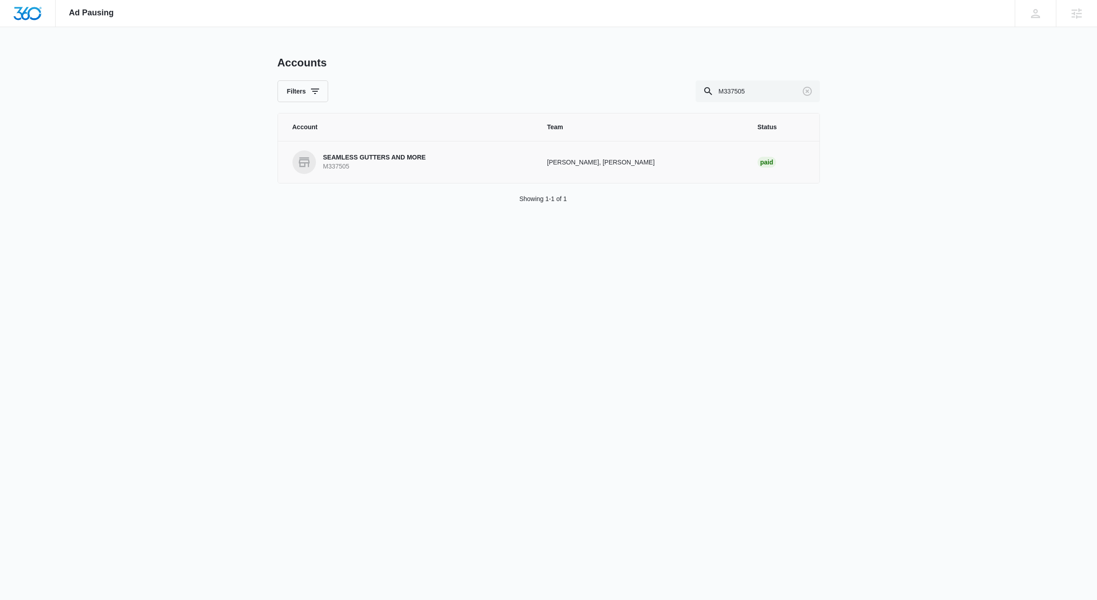
click at [362, 157] on p "SEAMLESS GUTTERS AND MORE" at bounding box center [374, 157] width 103 height 9
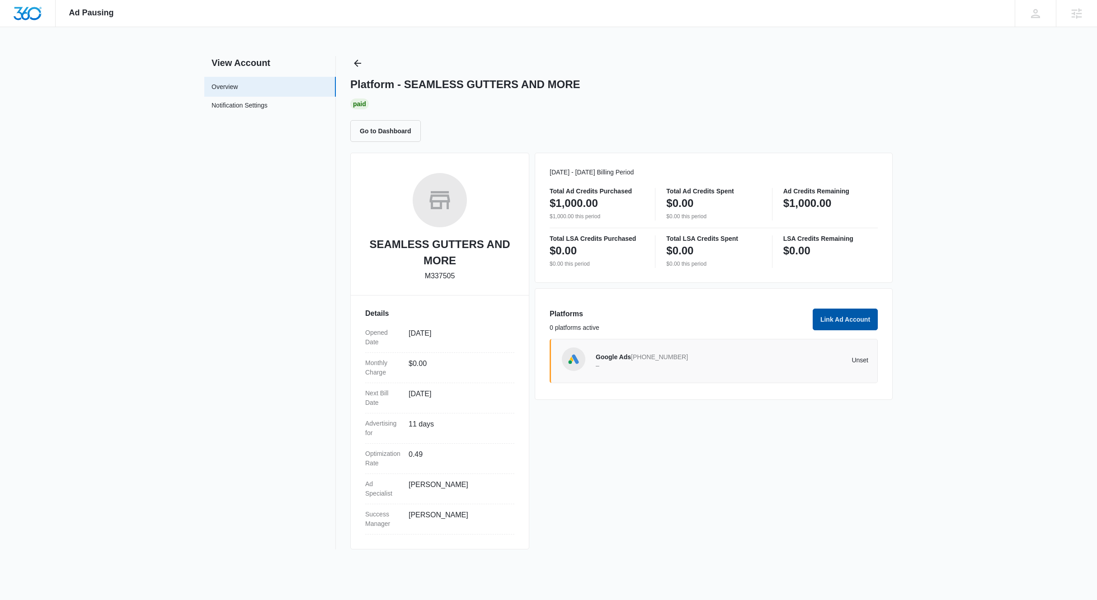
click at [851, 325] on button "Link Ad Account" at bounding box center [844, 320] width 65 height 22
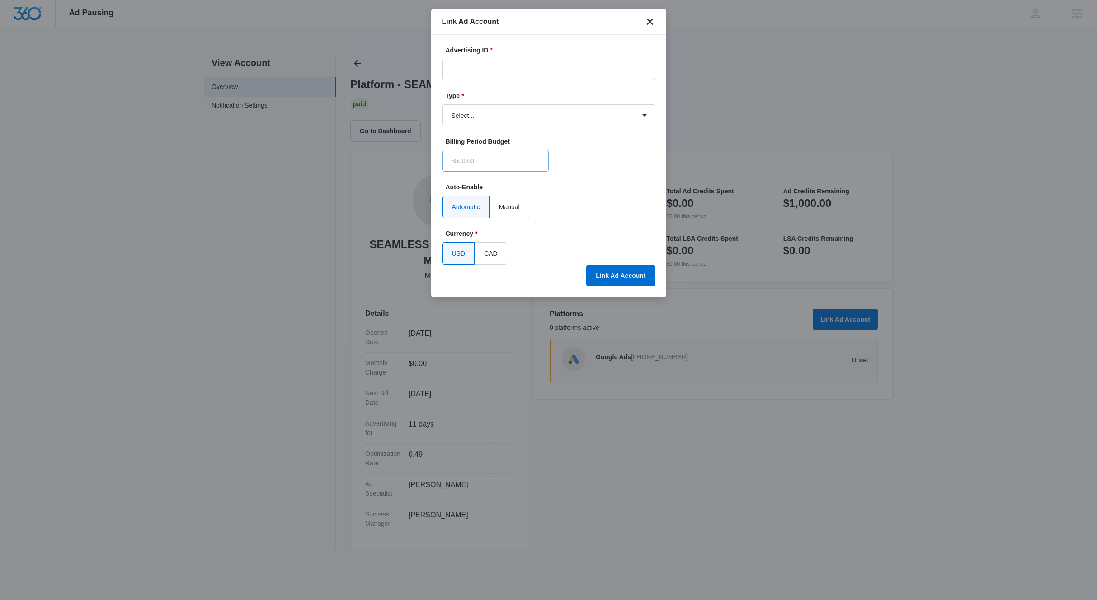
type input "$0.00"
click at [503, 70] on input "Advertising ID *" at bounding box center [548, 70] width 213 height 22
paste input "236-529-9774"
type input "236-529-9774"
click at [476, 117] on select "Select... Bing Ads Facebook Ads Google Ads" at bounding box center [548, 115] width 213 height 22
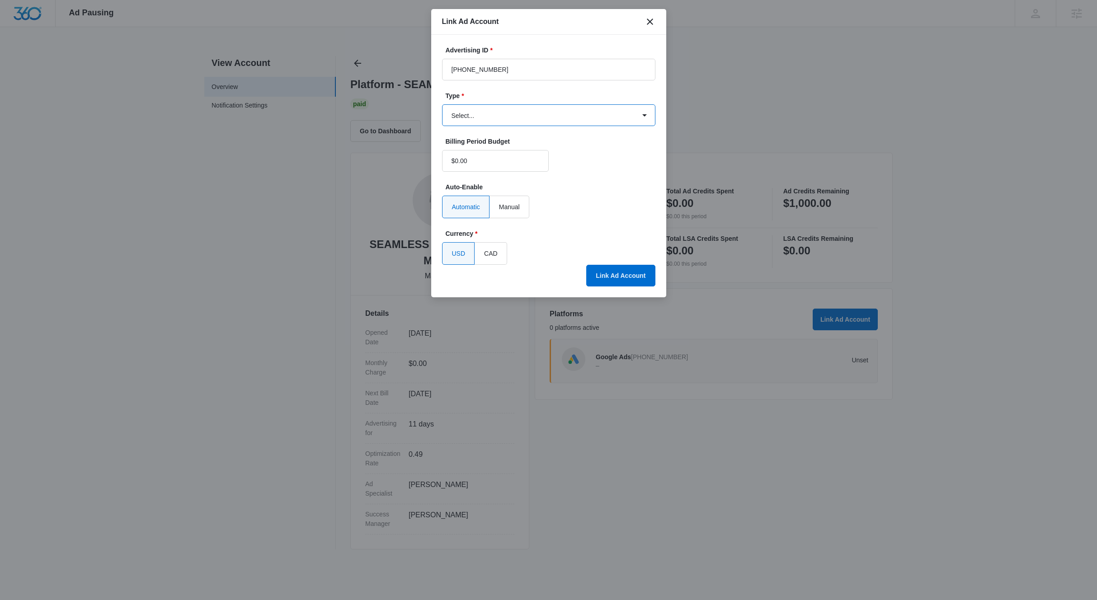
select select "google"
click at [442, 104] on select "Select... Bing Ads Facebook Ads Google Ads" at bounding box center [548, 115] width 213 height 22
click at [615, 269] on button "Link Ad Account" at bounding box center [620, 276] width 69 height 22
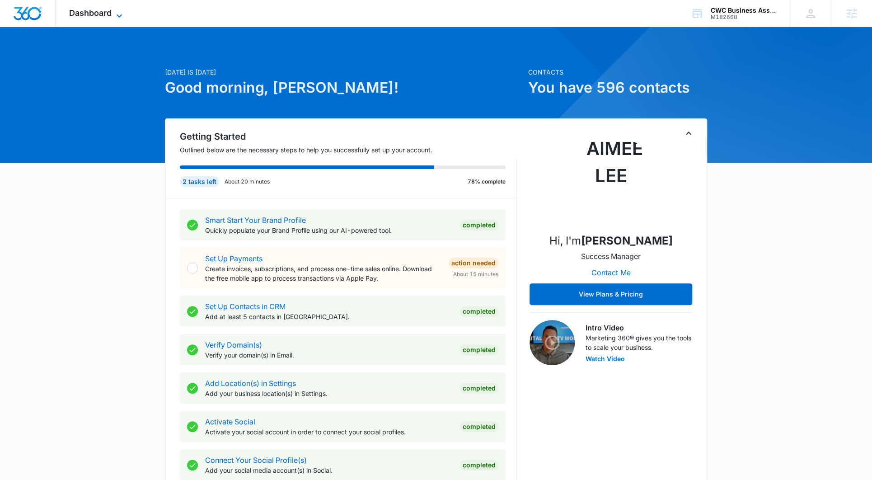
click at [107, 11] on span "Dashboard" at bounding box center [90, 12] width 42 height 9
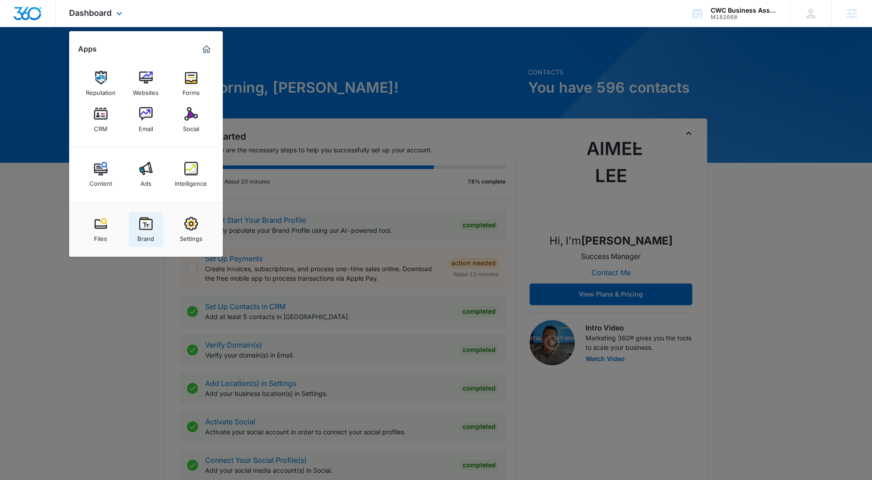
click at [145, 224] on img at bounding box center [146, 224] width 14 height 14
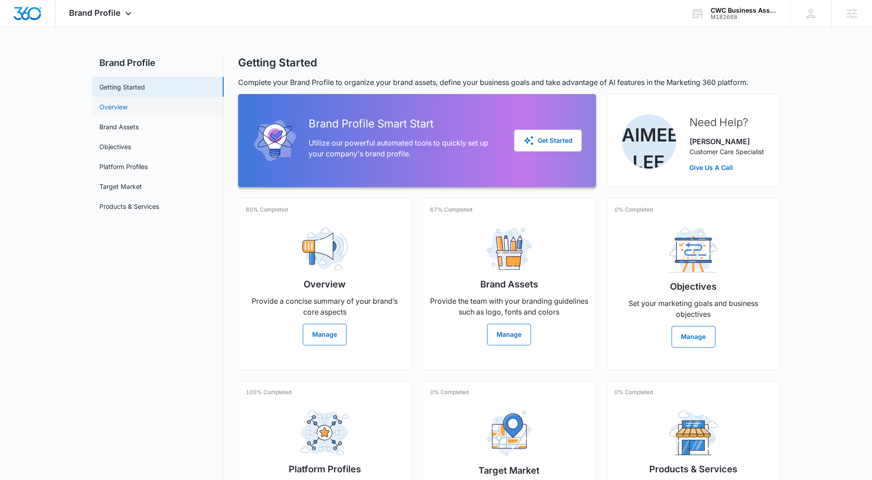
click at [127, 111] on link "Overview" at bounding box center [113, 106] width 28 height 9
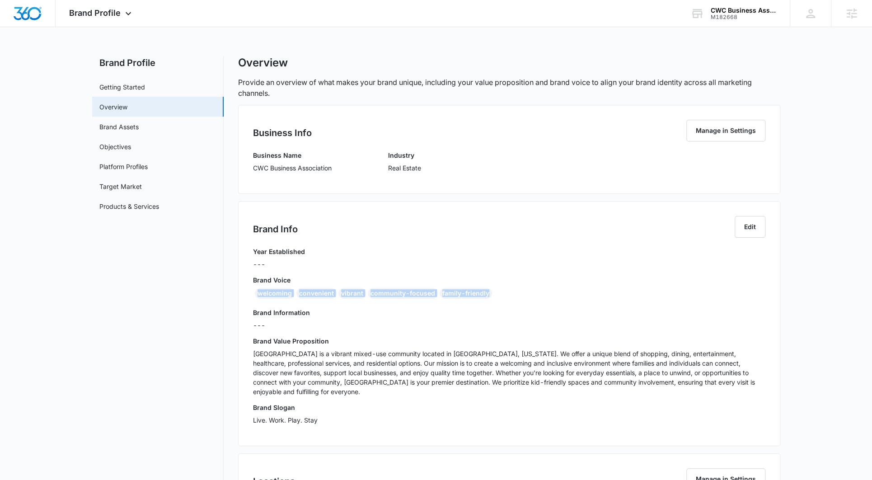
drag, startPoint x: 489, startPoint y: 293, endPoint x: 254, endPoint y: 288, distance: 235.0
click at [254, 290] on div "welcoming convenient vibrant community-focused family-friendly" at bounding box center [509, 295] width 512 height 14
copy div "welcoming convenient vibrant community-focused family-friendly"
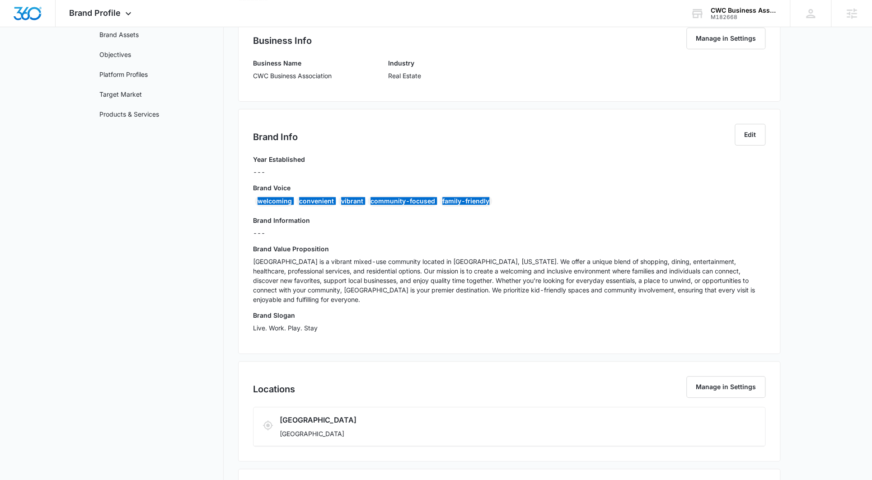
scroll to position [157, 0]
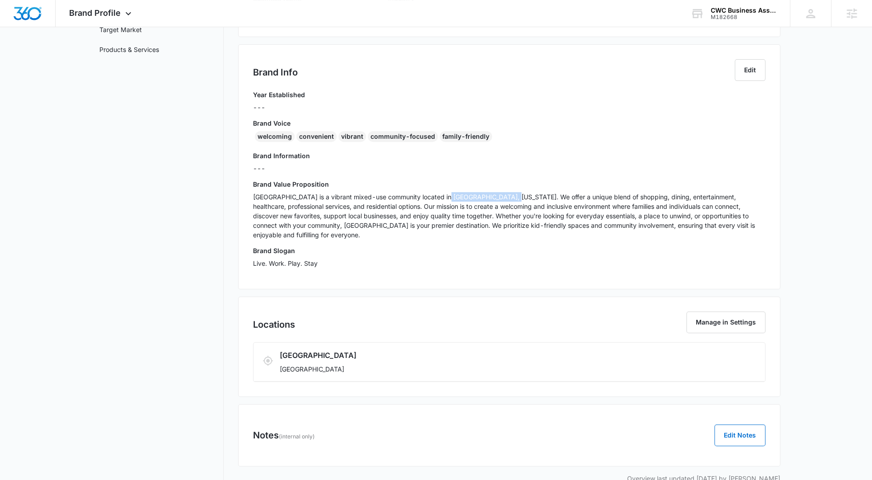
drag, startPoint x: 435, startPoint y: 195, endPoint x: 497, endPoint y: 197, distance: 62.8
click at [497, 197] on p "[GEOGRAPHIC_DATA] is a vibrant mixed-use community located in [GEOGRAPHIC_DATA]…" at bounding box center [509, 215] width 512 height 47
copy p "[GEOGRAPHIC_DATA], [US_STATE]"
